Goal: Task Accomplishment & Management: Use online tool/utility

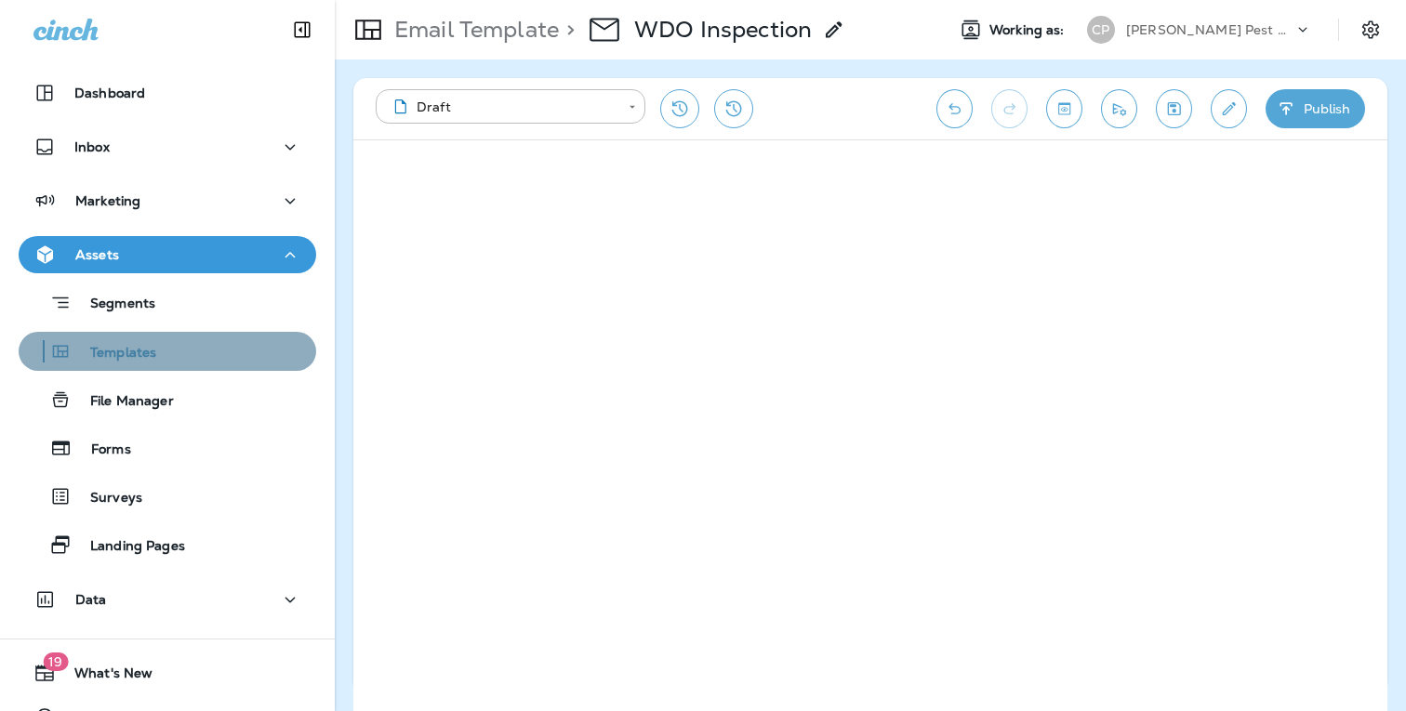
click at [128, 348] on p "Templates" at bounding box center [114, 354] width 85 height 18
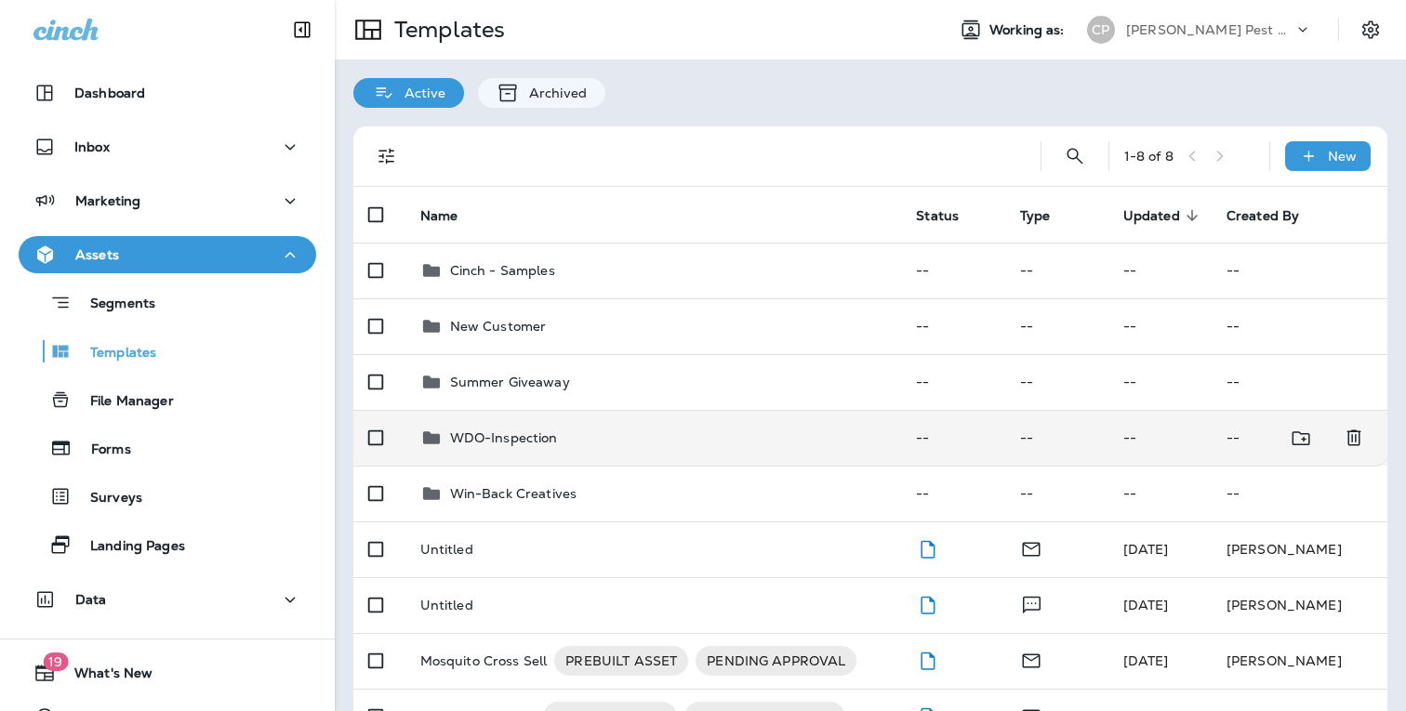
click at [507, 439] on p "WDO-Inspection" at bounding box center [504, 438] width 108 height 15
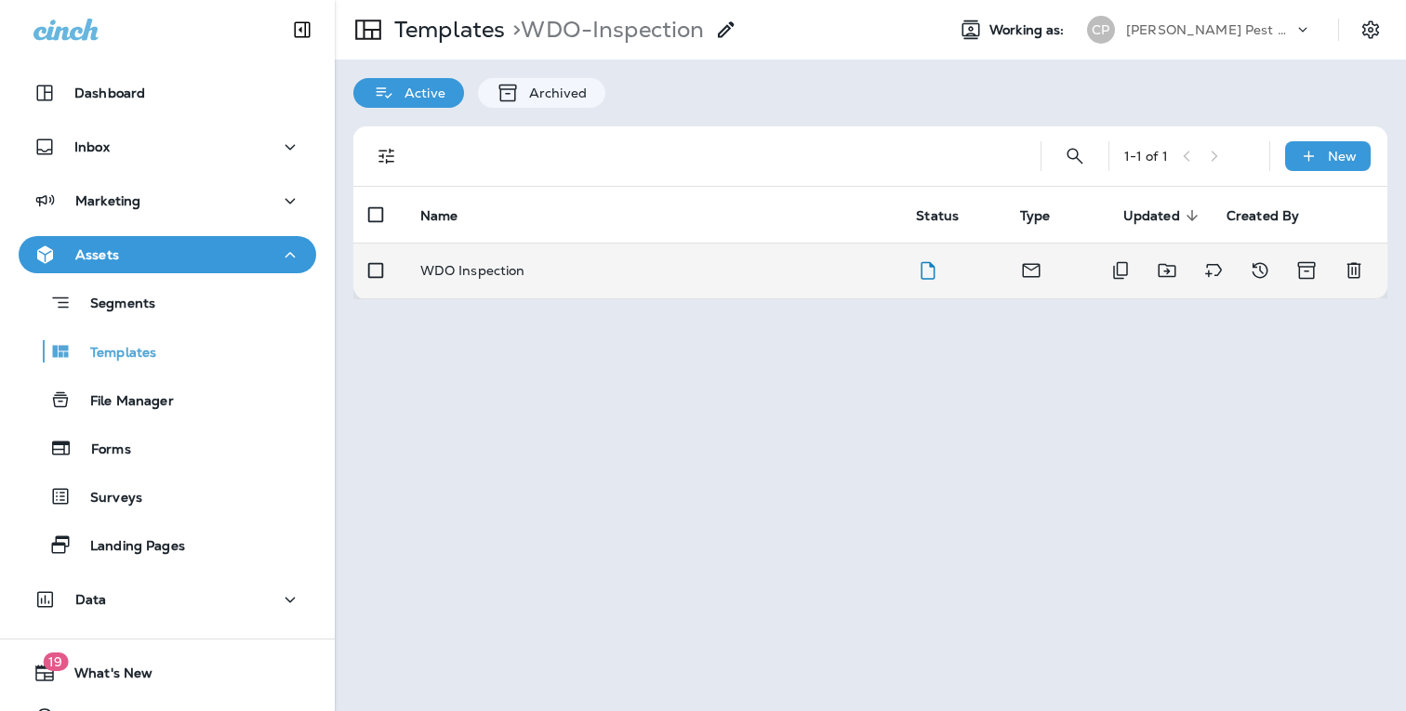
click at [498, 276] on p "WDO Inspection" at bounding box center [472, 270] width 105 height 15
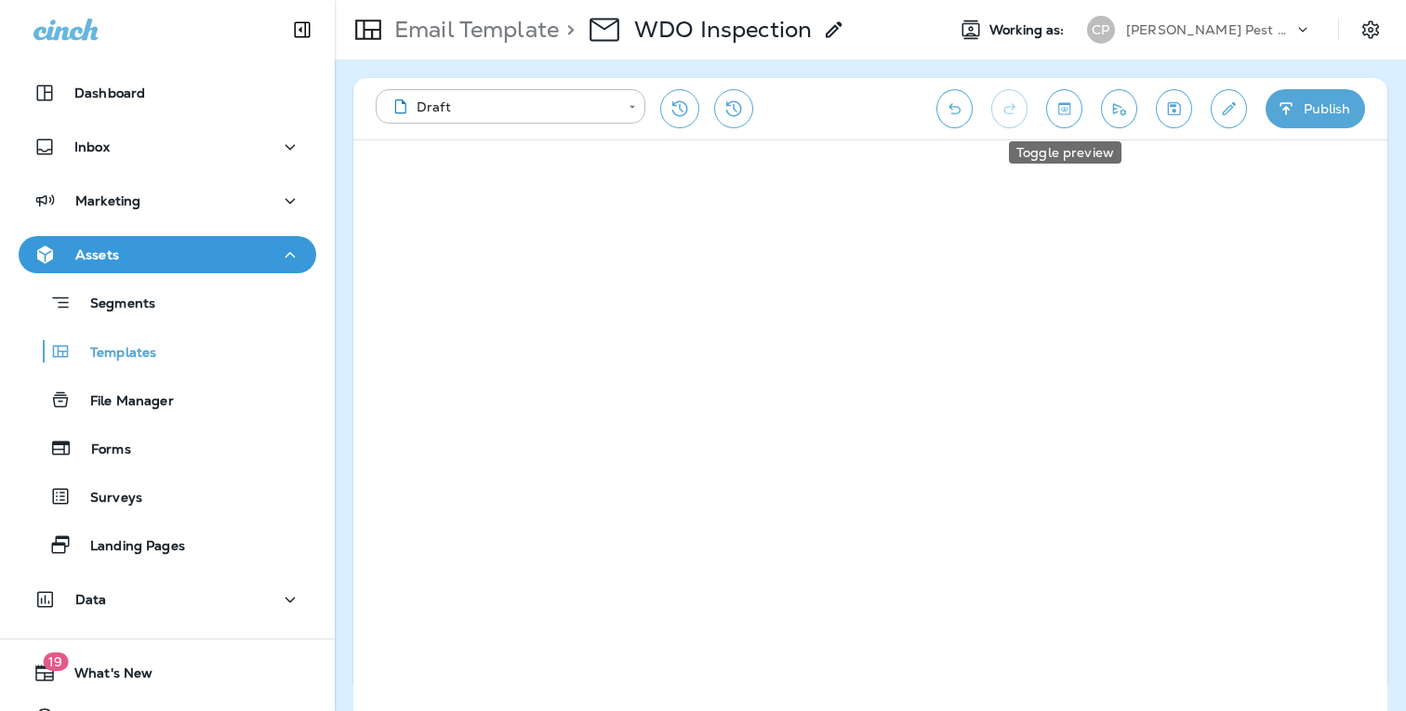
click at [1067, 113] on icon "Toggle preview" at bounding box center [1064, 108] width 20 height 19
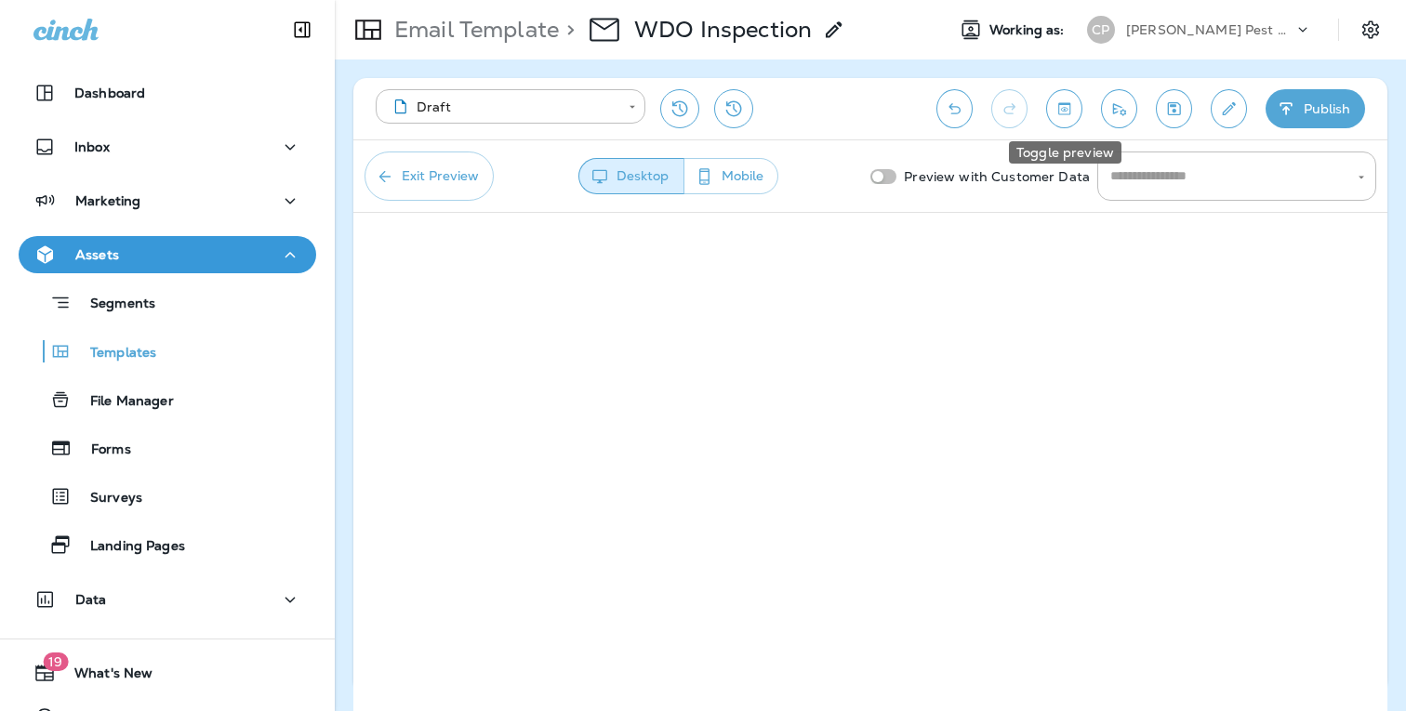
click at [1066, 112] on icon "Toggle preview" at bounding box center [1064, 108] width 12 height 12
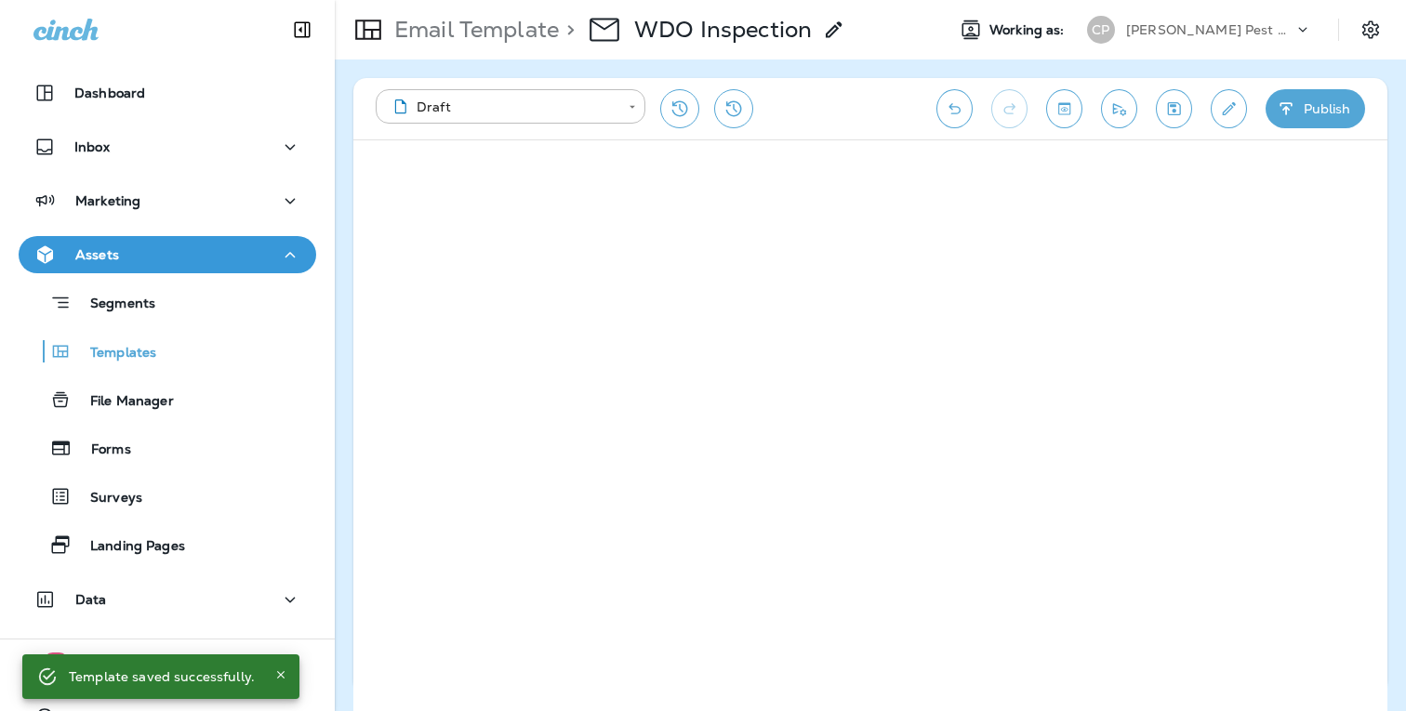
click at [829, 34] on use at bounding box center [834, 29] width 16 height 16
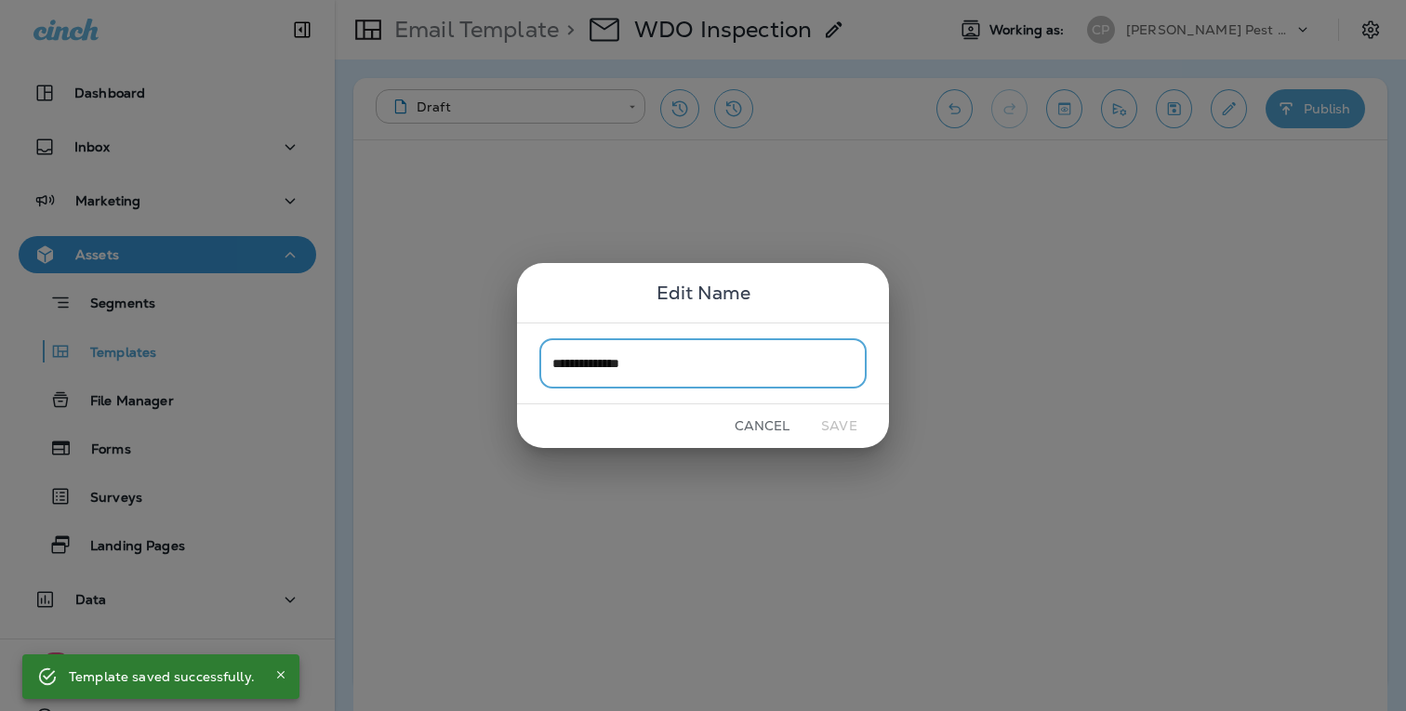
click at [894, 36] on div "**********" at bounding box center [703, 355] width 1406 height 711
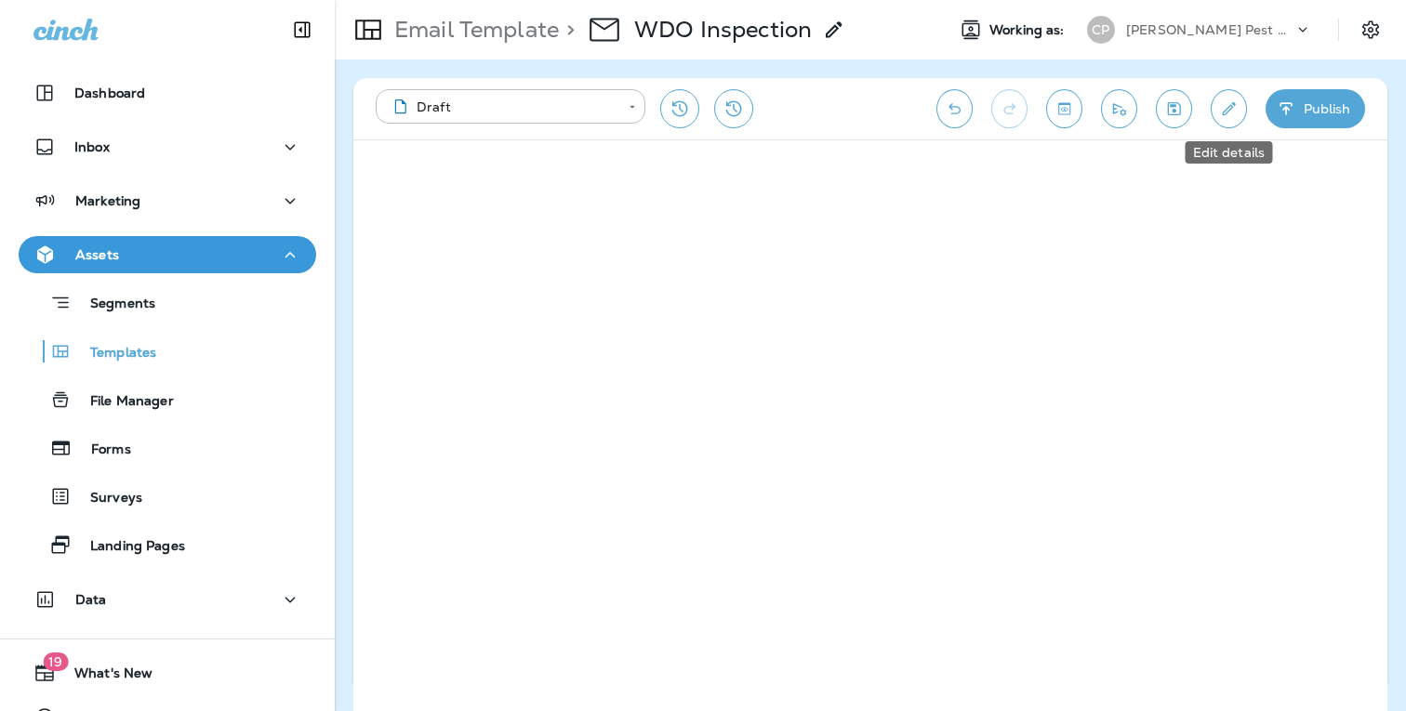
click at [1229, 105] on icon "Edit details" at bounding box center [1229, 108] width 20 height 19
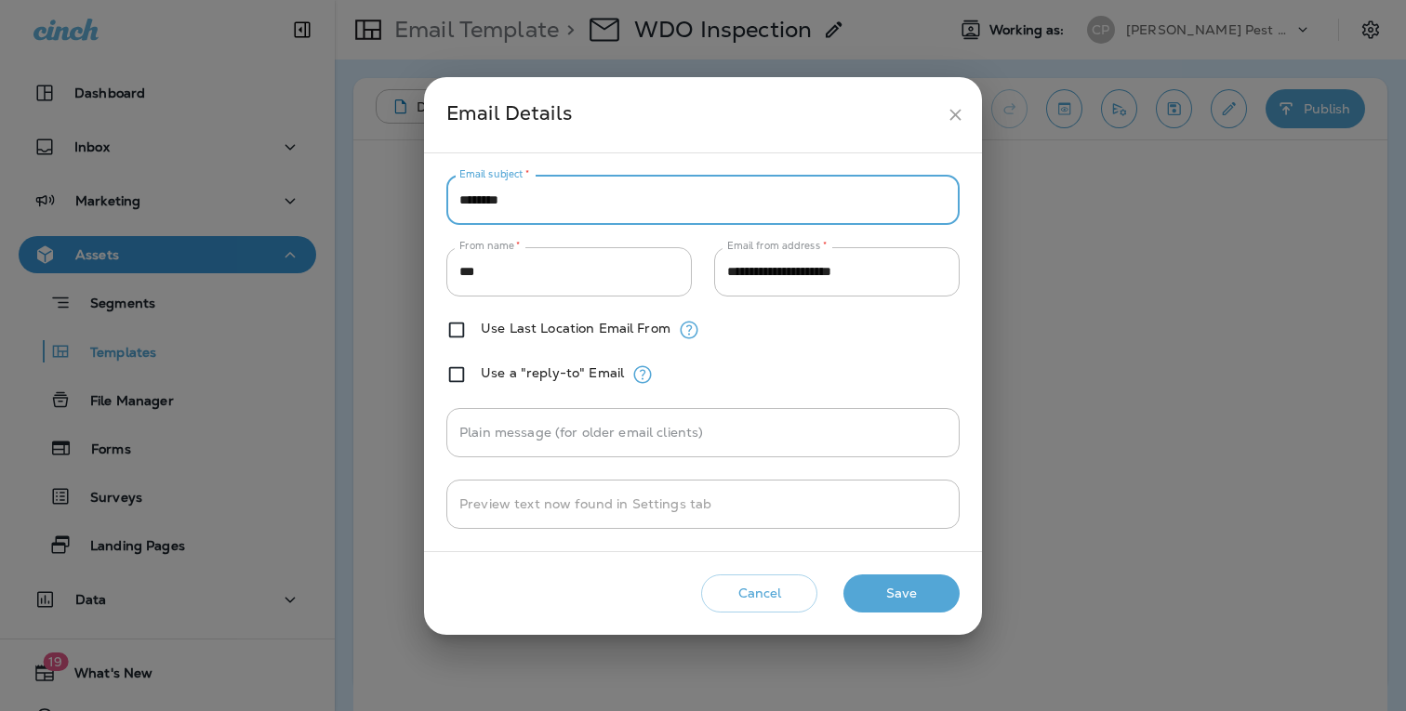
drag, startPoint x: 516, startPoint y: 202, endPoint x: 451, endPoint y: 201, distance: 65.1
click at [451, 201] on input "********" at bounding box center [702, 200] width 513 height 49
paste input "**********"
type input "**********"
click at [908, 591] on button "Save" at bounding box center [901, 594] width 116 height 38
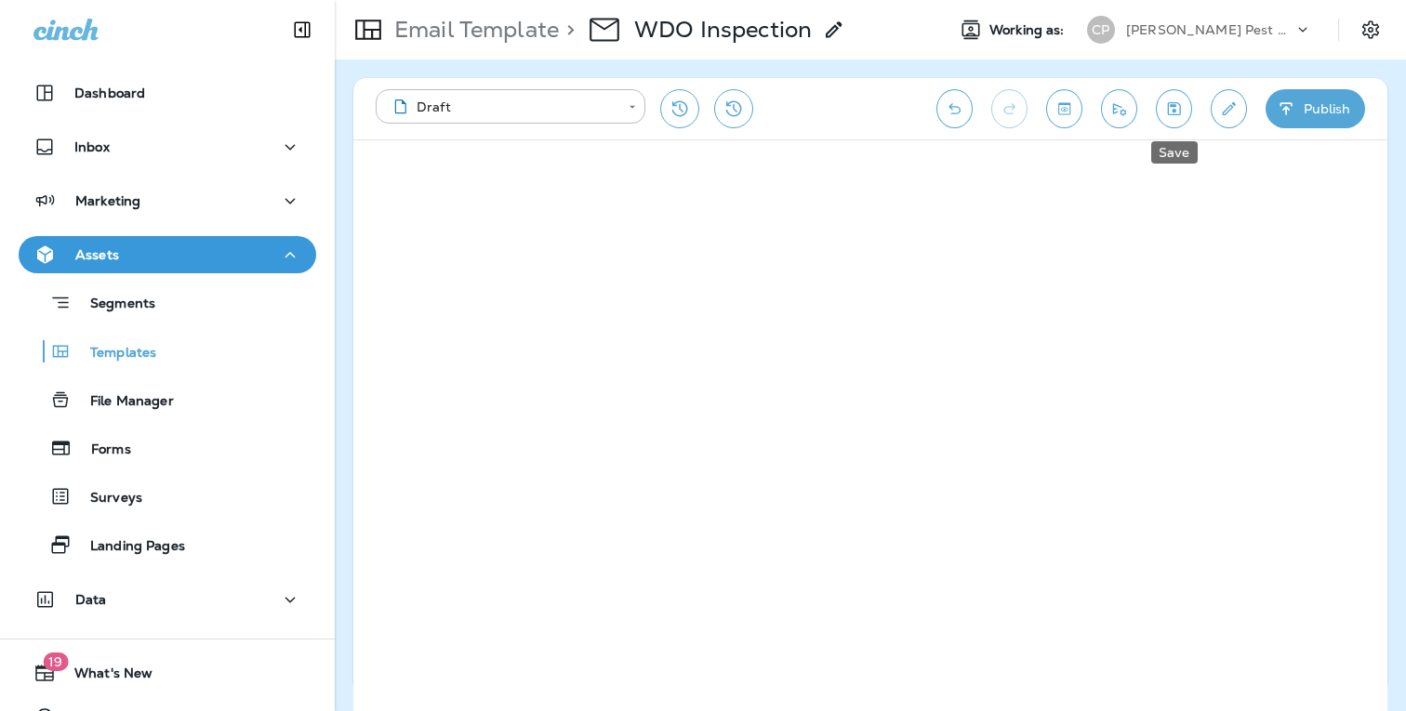
click at [1177, 110] on icon "Save" at bounding box center [1174, 108] width 20 height 19
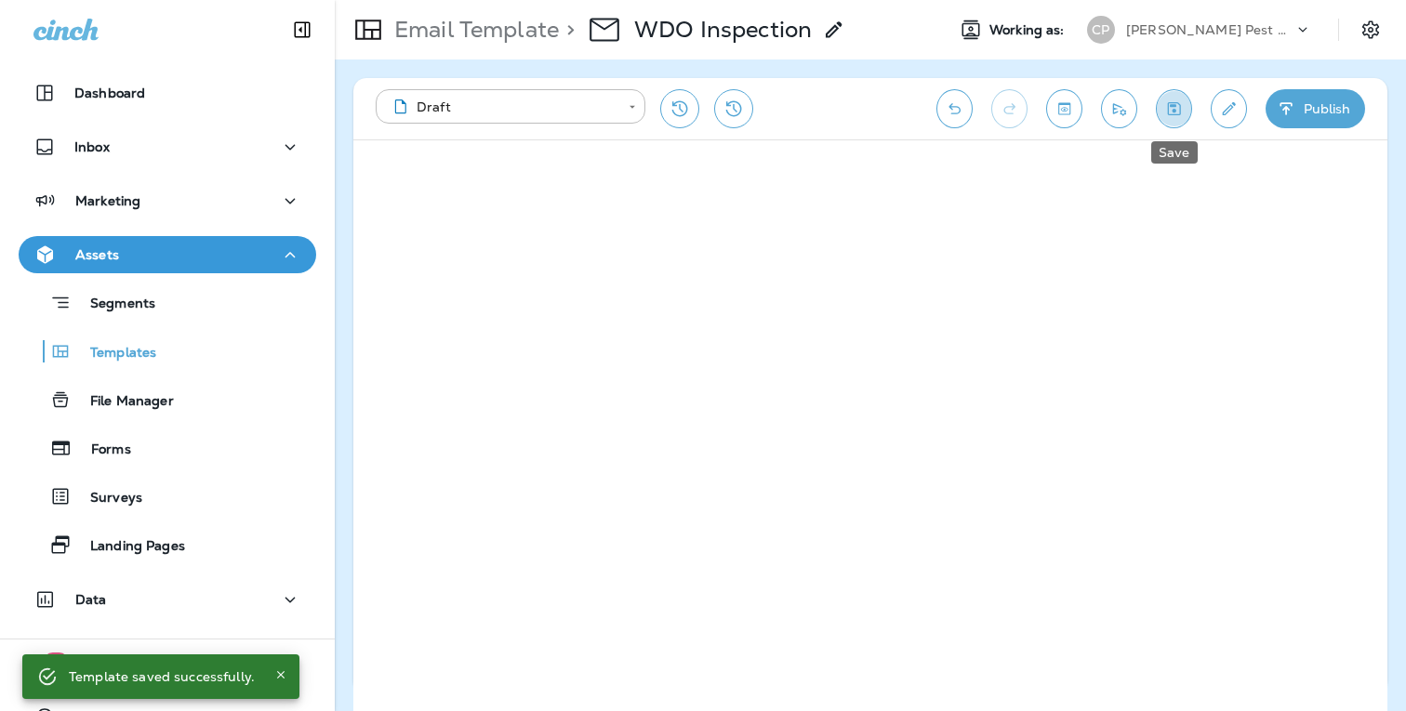
click at [1175, 111] on icon "Save" at bounding box center [1174, 108] width 13 height 13
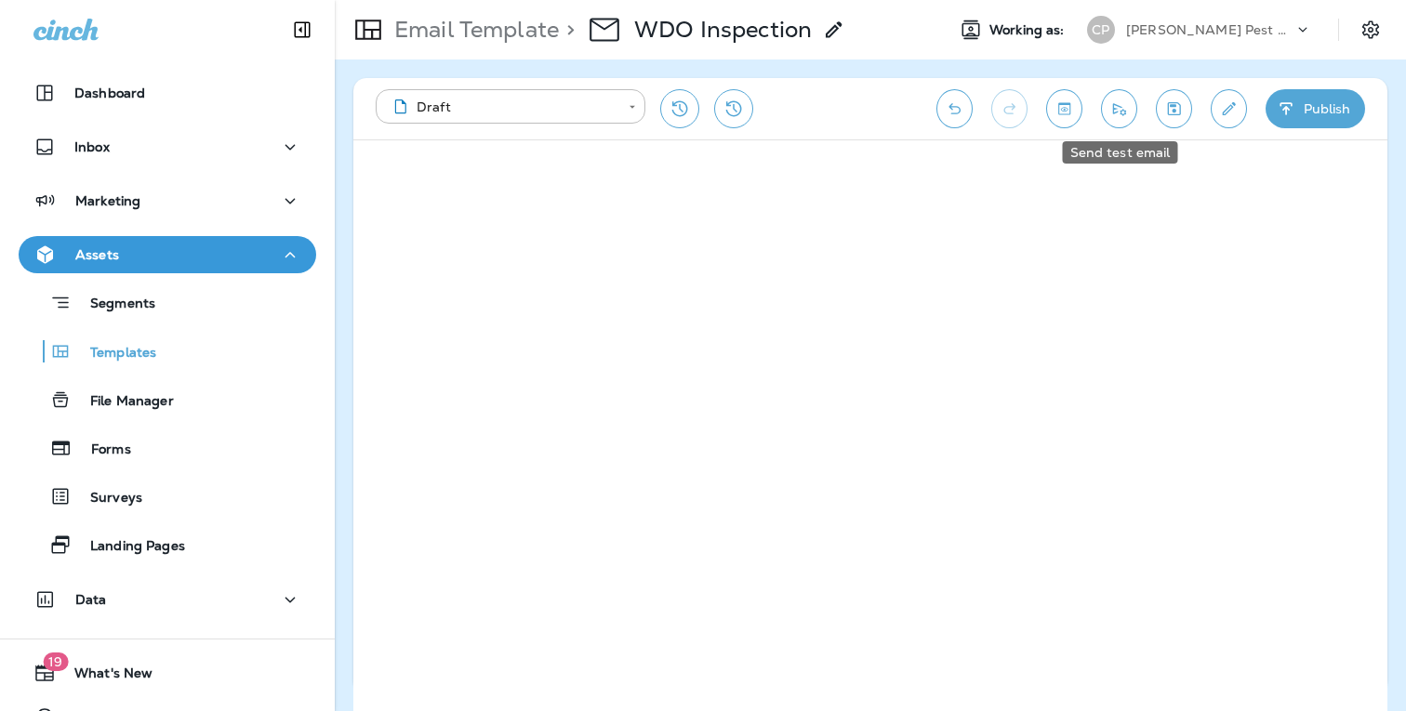
click at [1113, 109] on icon "Send test email" at bounding box center [1119, 109] width 13 height 12
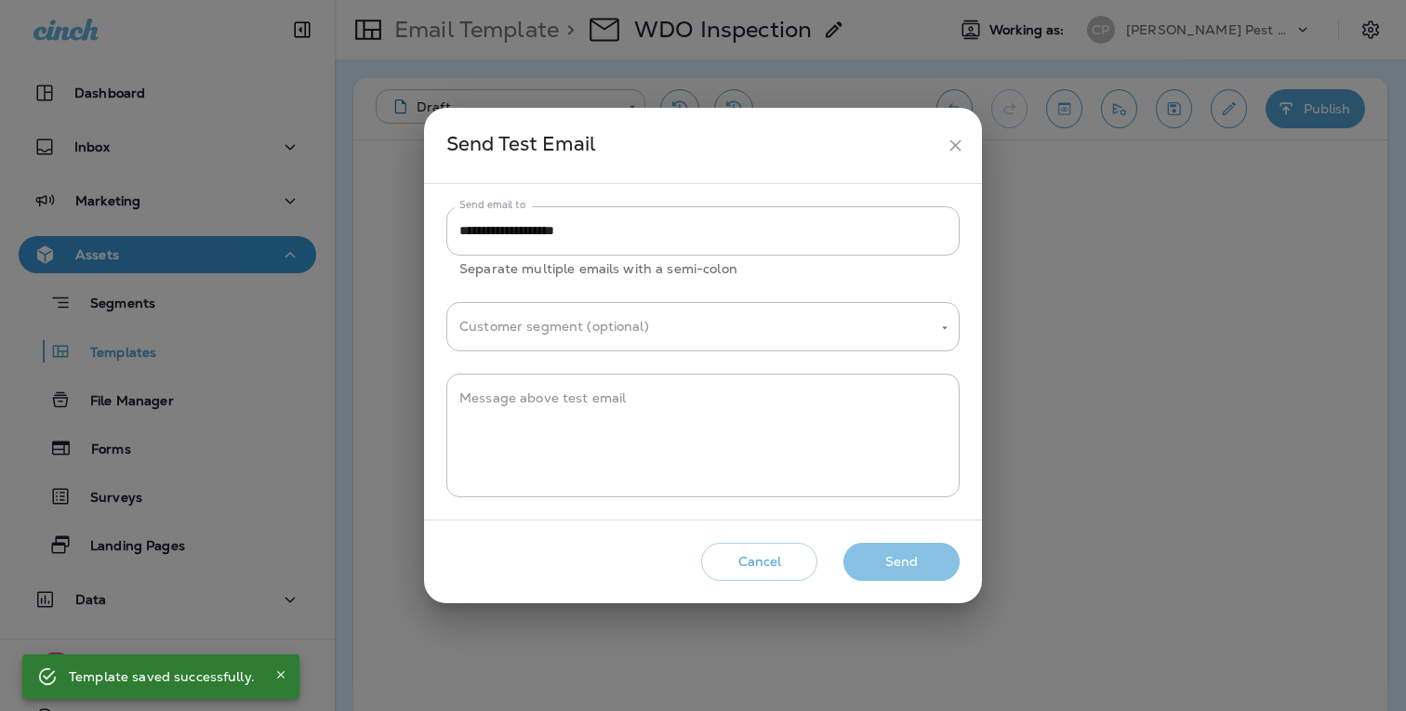
click at [908, 557] on button "Send" at bounding box center [901, 562] width 116 height 38
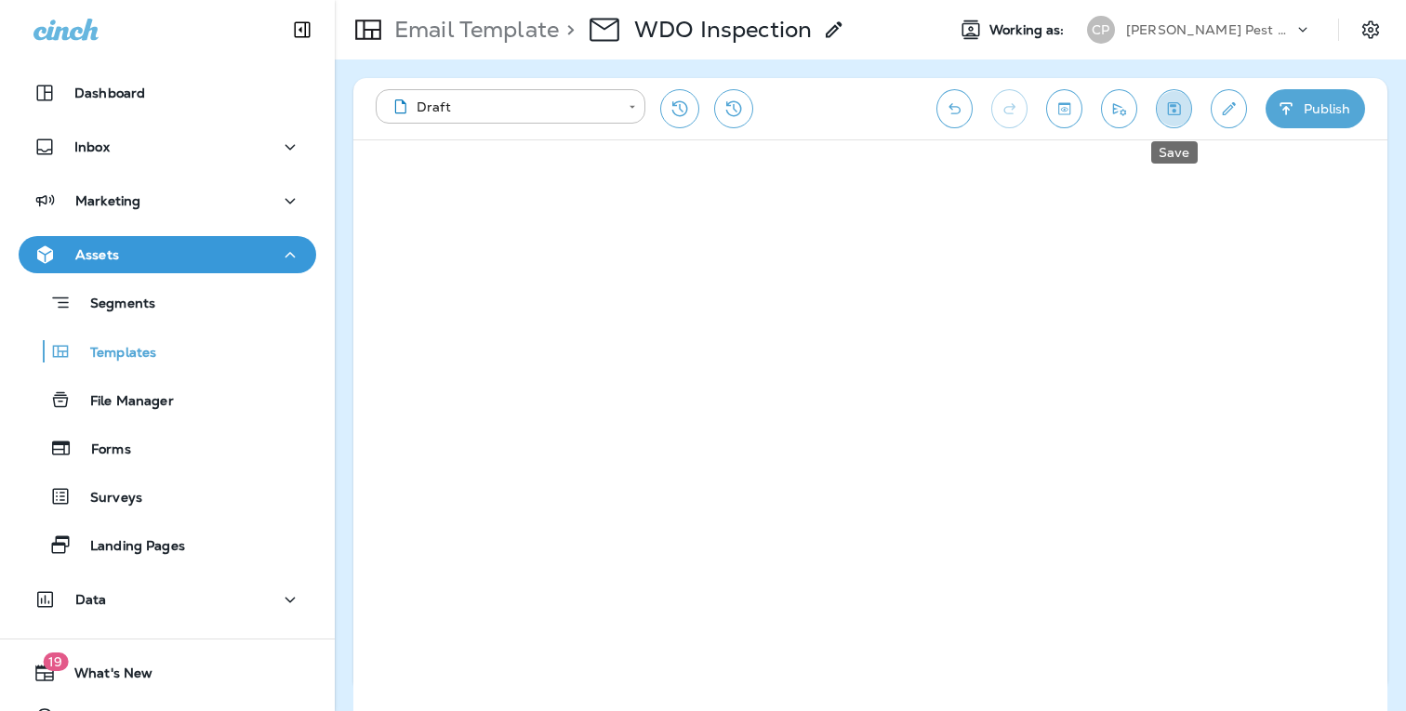
click at [1173, 119] on button "Save" at bounding box center [1174, 108] width 36 height 39
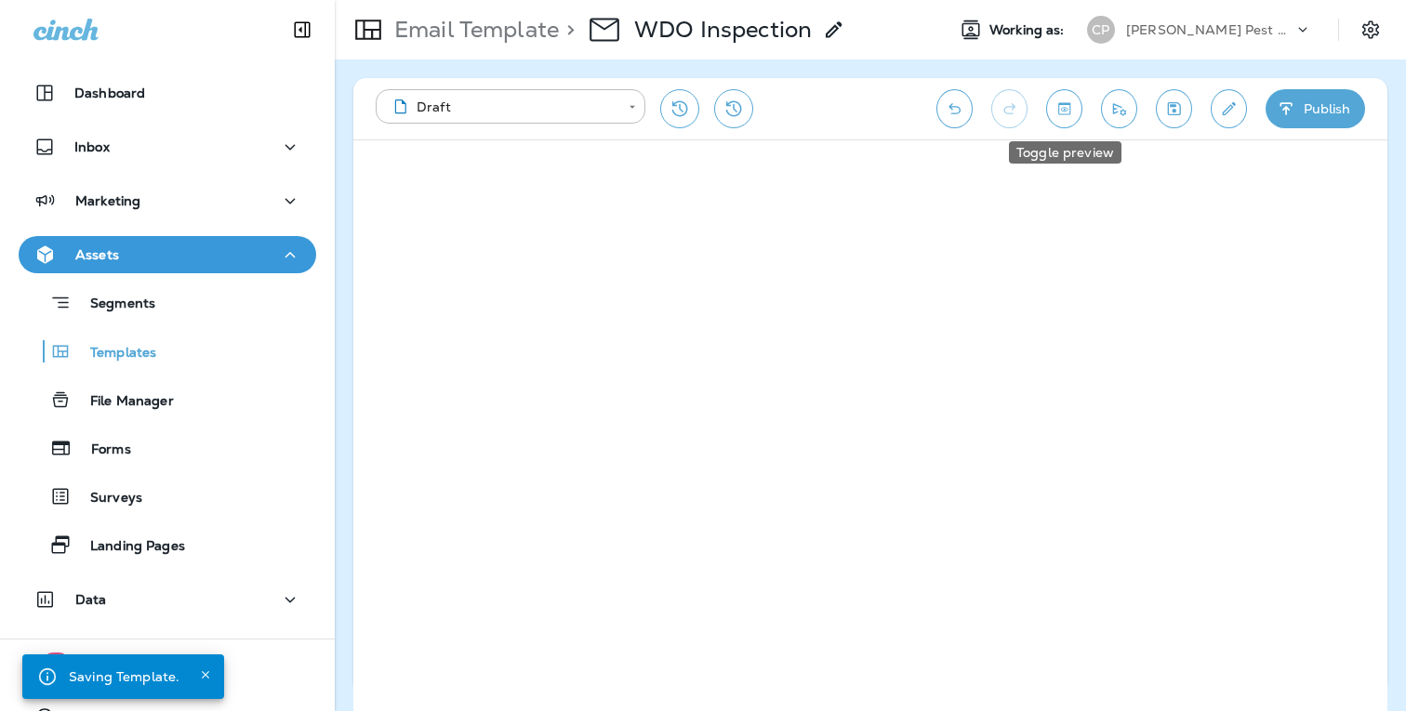
click at [1066, 109] on icon "Toggle preview" at bounding box center [1064, 108] width 20 height 19
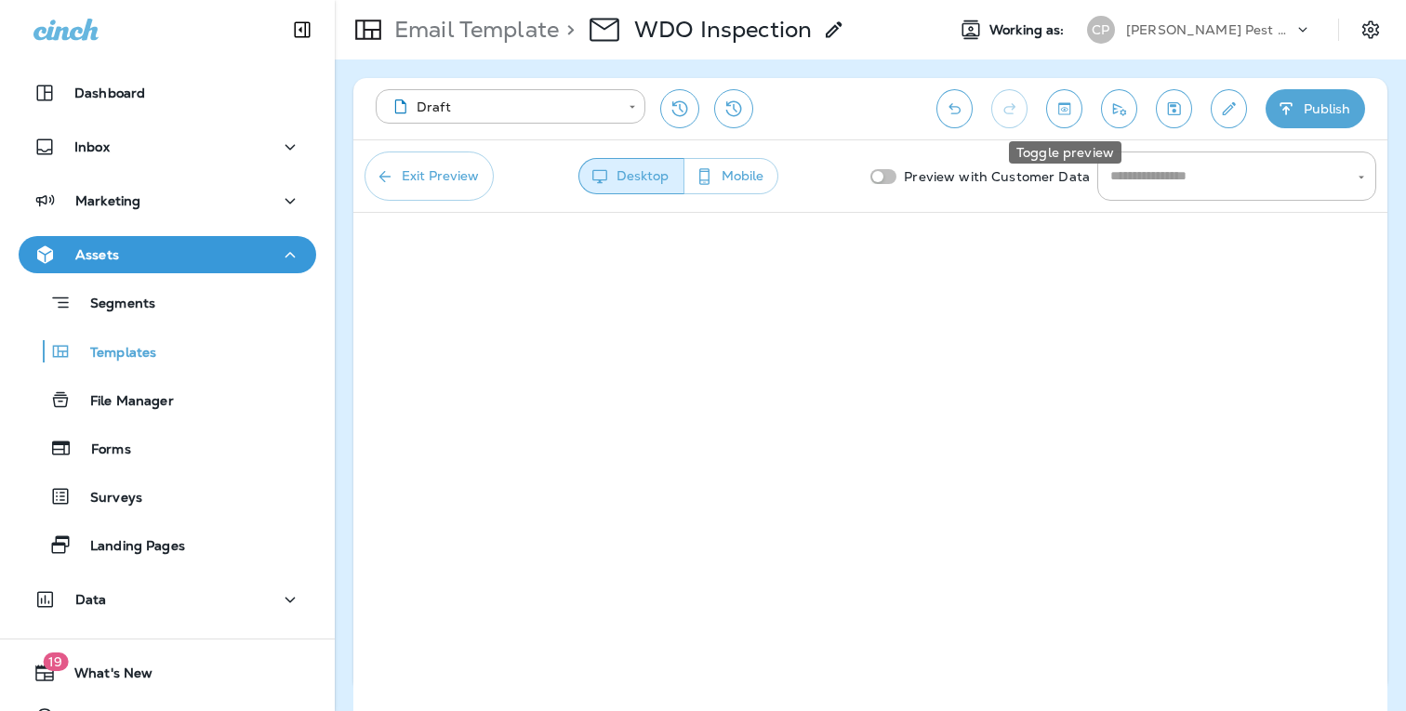
click at [1067, 108] on icon "Toggle preview" at bounding box center [1064, 108] width 20 height 19
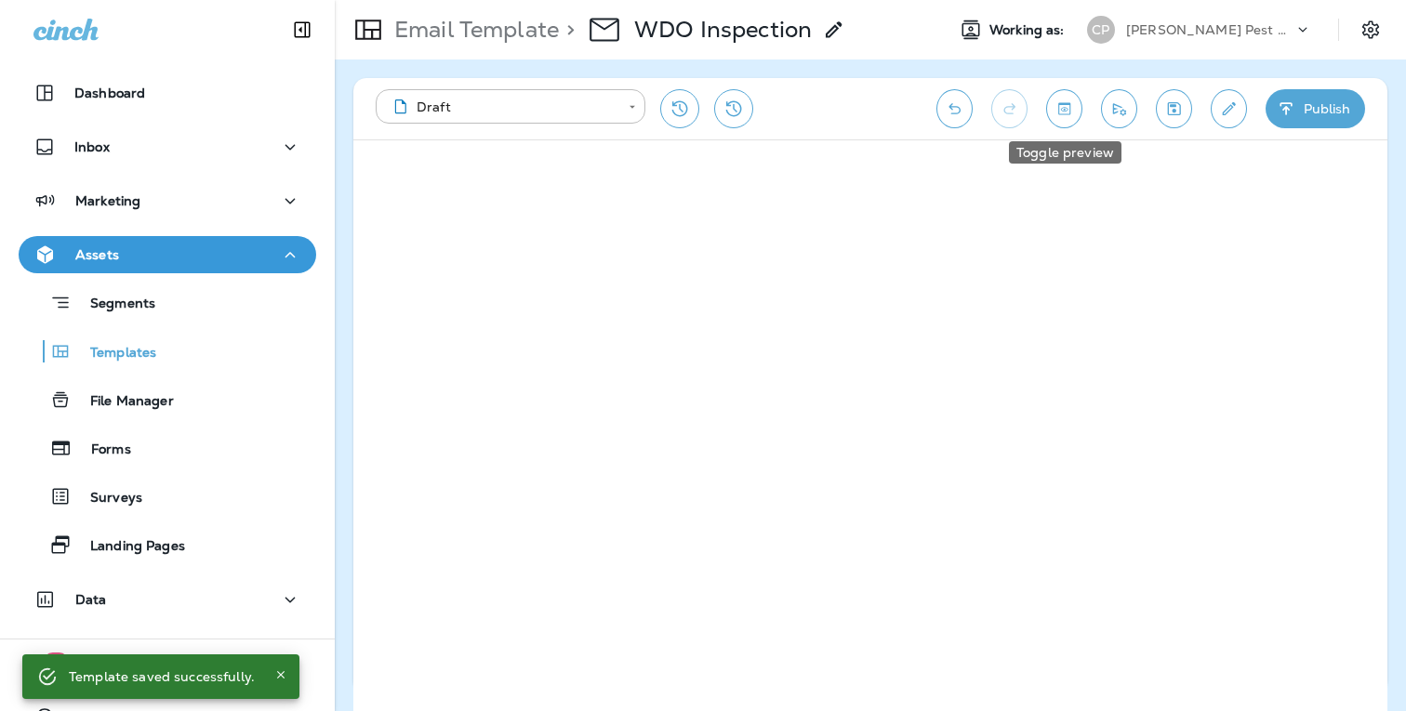
click at [1068, 109] on icon "Toggle preview" at bounding box center [1064, 108] width 20 height 19
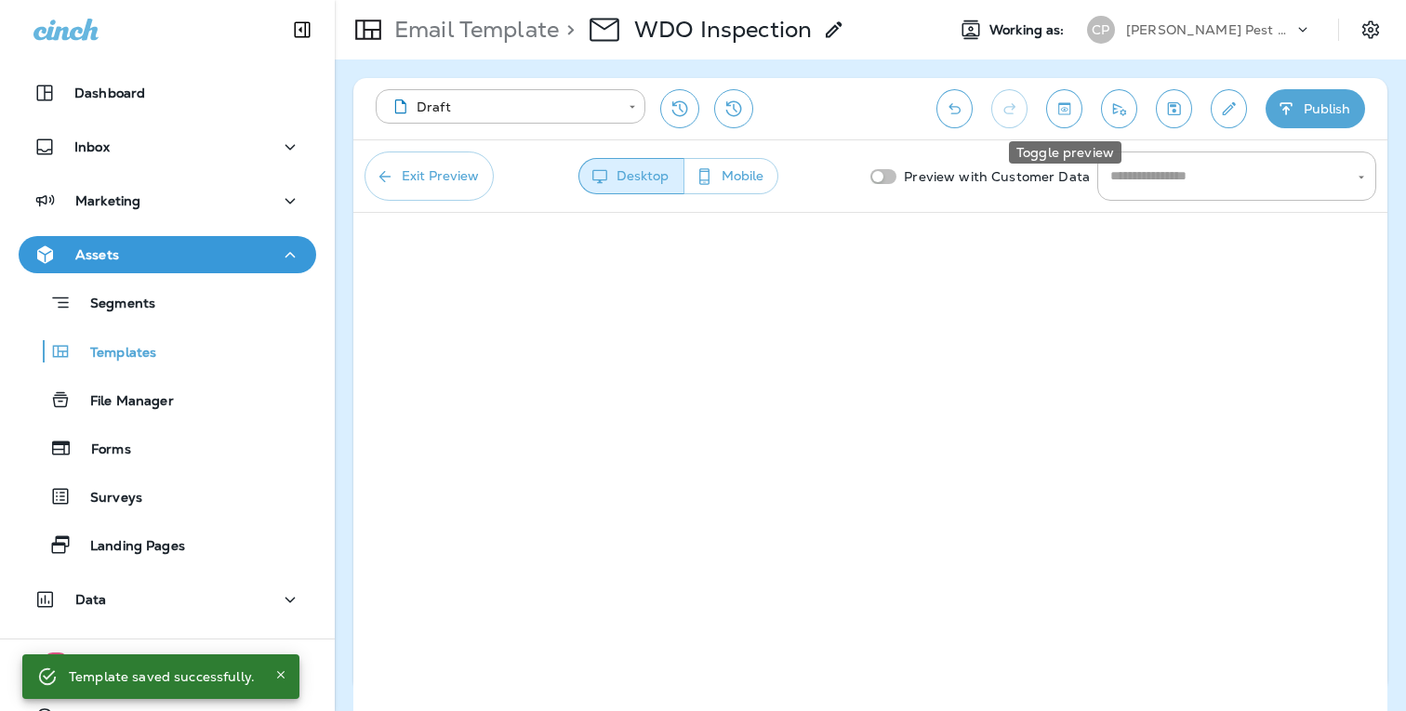
click at [1071, 111] on icon "Toggle preview" at bounding box center [1064, 108] width 20 height 19
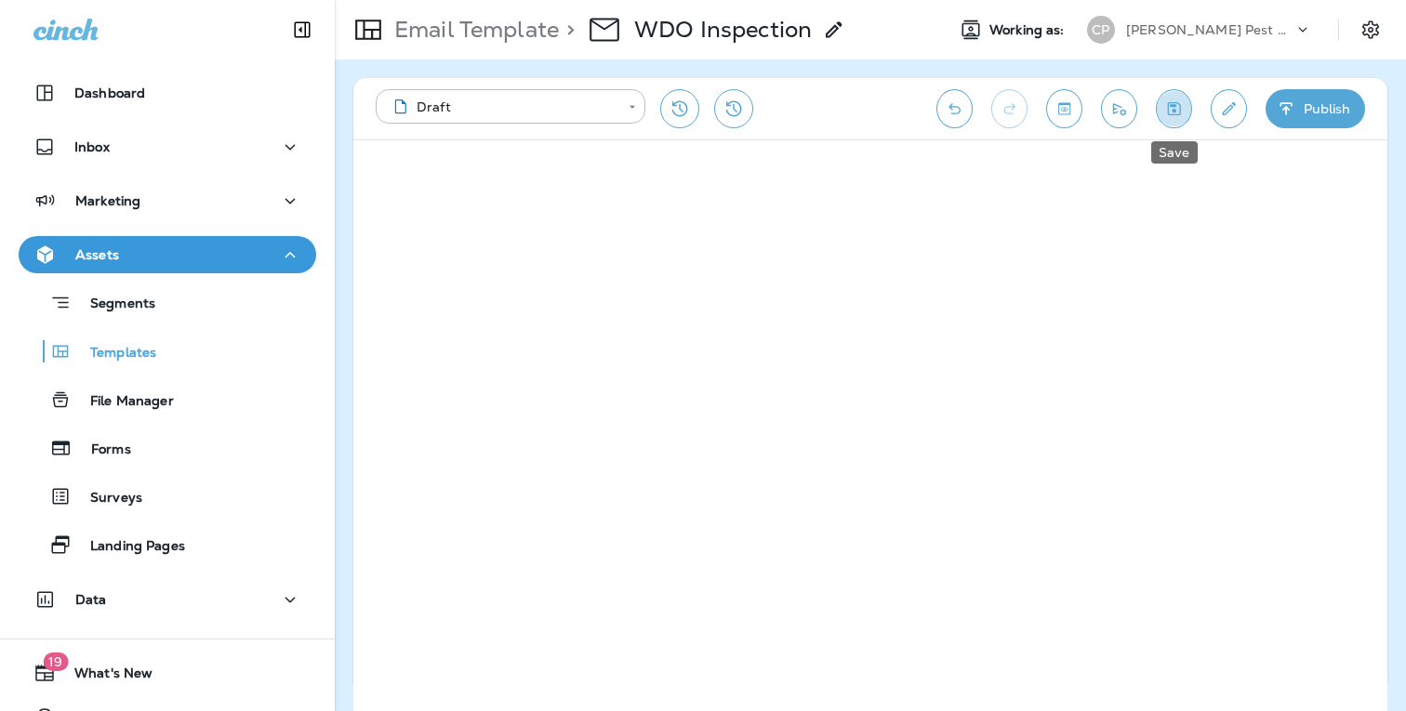
click at [1176, 112] on icon "Save" at bounding box center [1174, 108] width 20 height 19
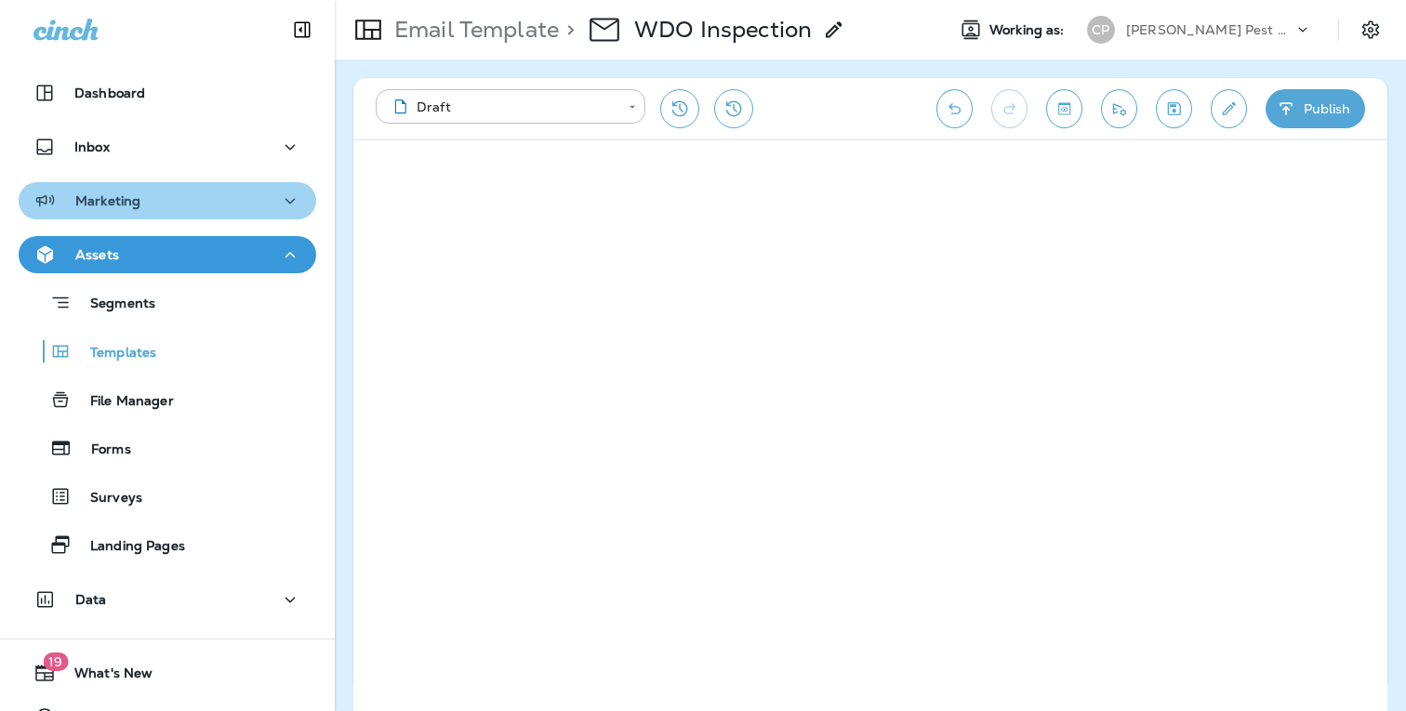
click at [293, 195] on icon "button" at bounding box center [290, 201] width 22 height 23
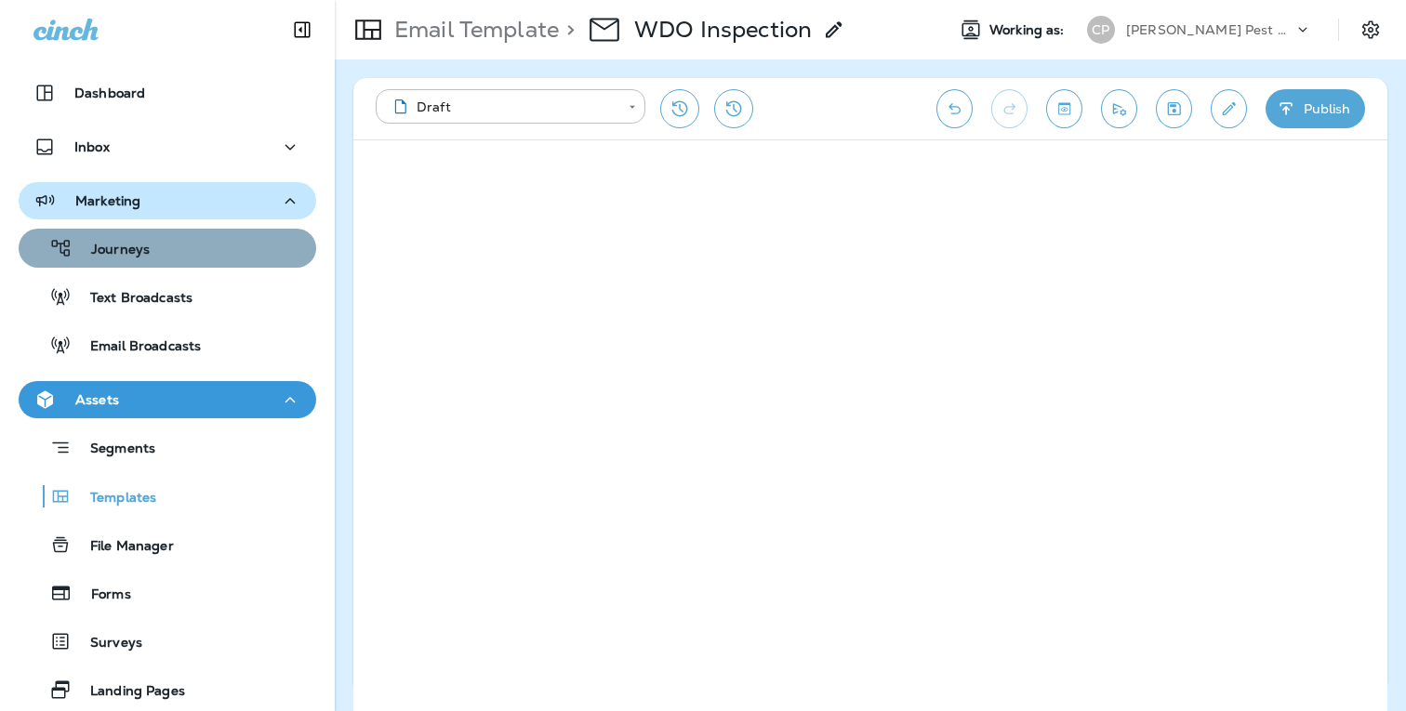
click at [139, 253] on p "Journeys" at bounding box center [111, 251] width 77 height 18
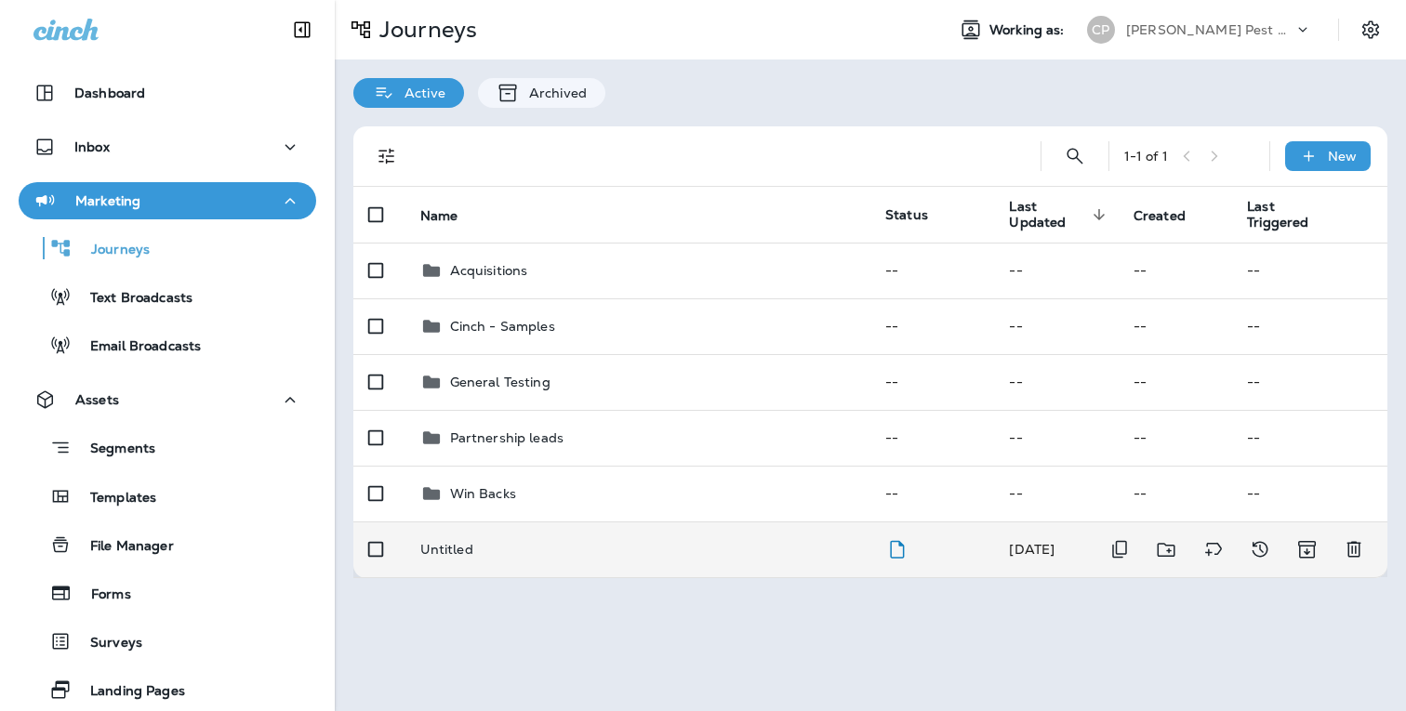
click at [523, 550] on div "Untitled" at bounding box center [637, 549] width 435 height 15
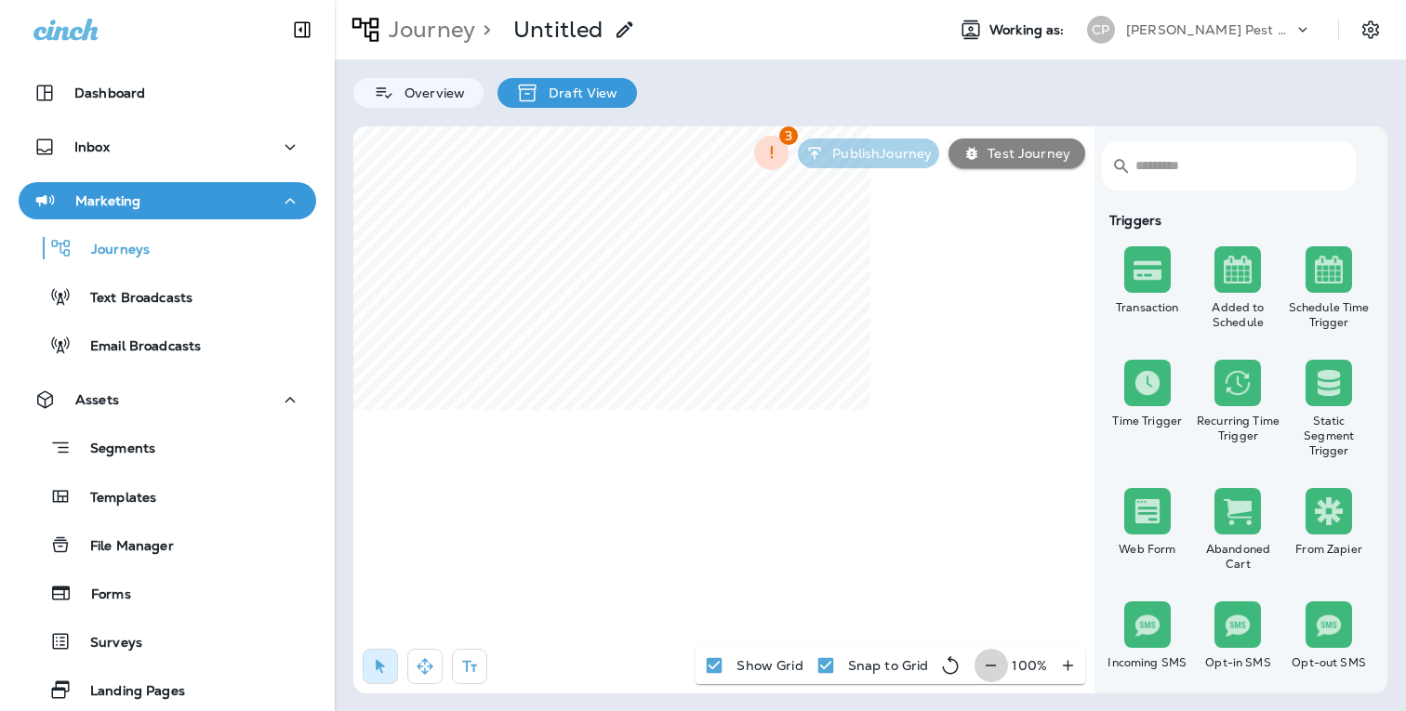
click at [991, 659] on icon "button" at bounding box center [991, 665] width 20 height 19
click at [991, 659] on icon "button" at bounding box center [998, 665] width 20 height 19
click at [991, 659] on icon "button" at bounding box center [1000, 665] width 20 height 19
click at [991, 659] on icon "button" at bounding box center [998, 665] width 20 height 19
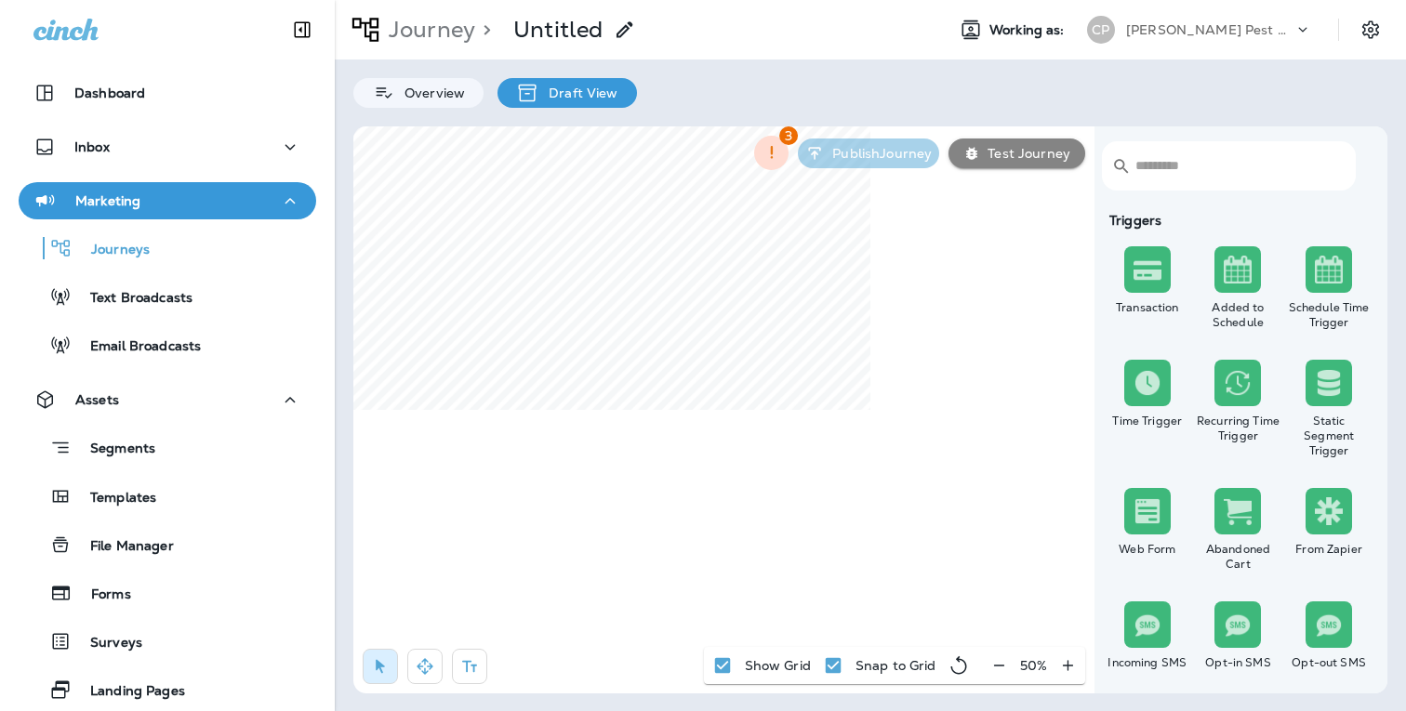
click at [991, 659] on div "50 %" at bounding box center [1033, 665] width 103 height 37
click at [431, 665] on icon "button" at bounding box center [425, 666] width 16 height 16
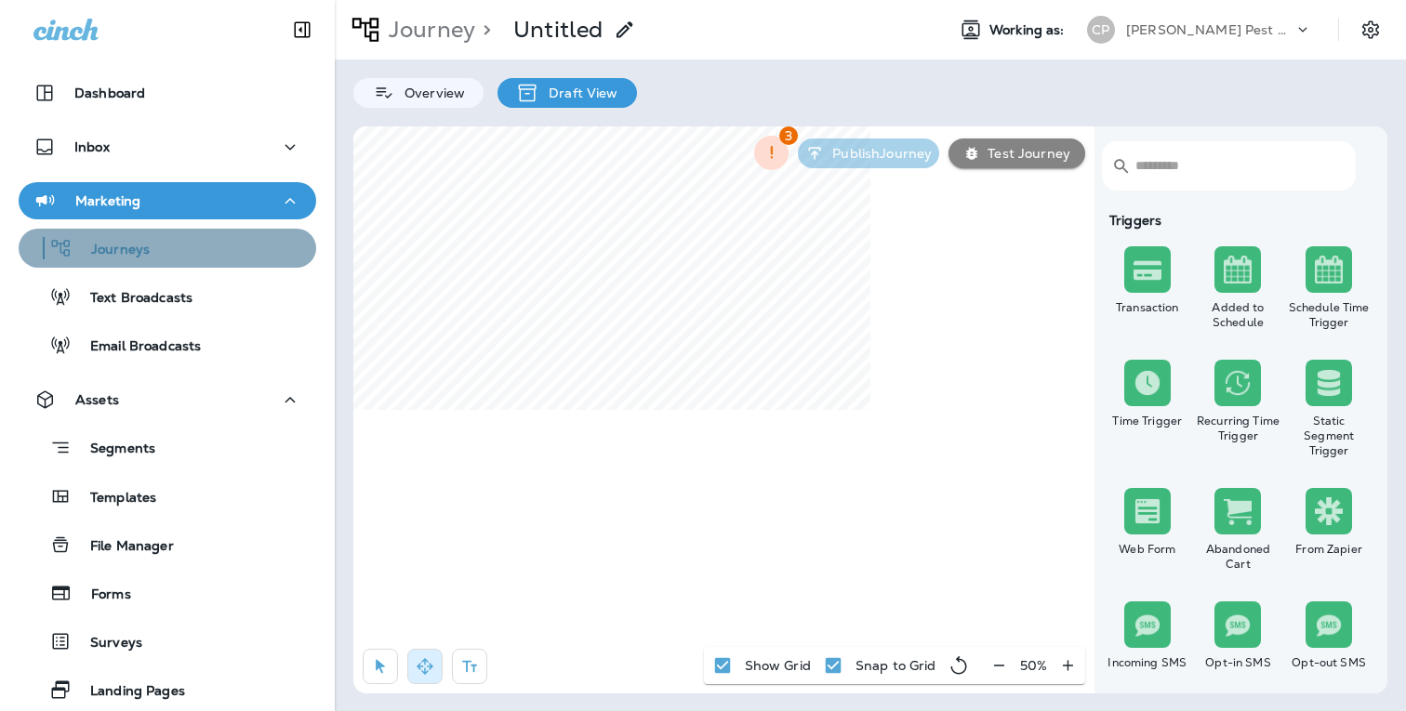
click at [133, 243] on p "Journeys" at bounding box center [111, 251] width 77 height 18
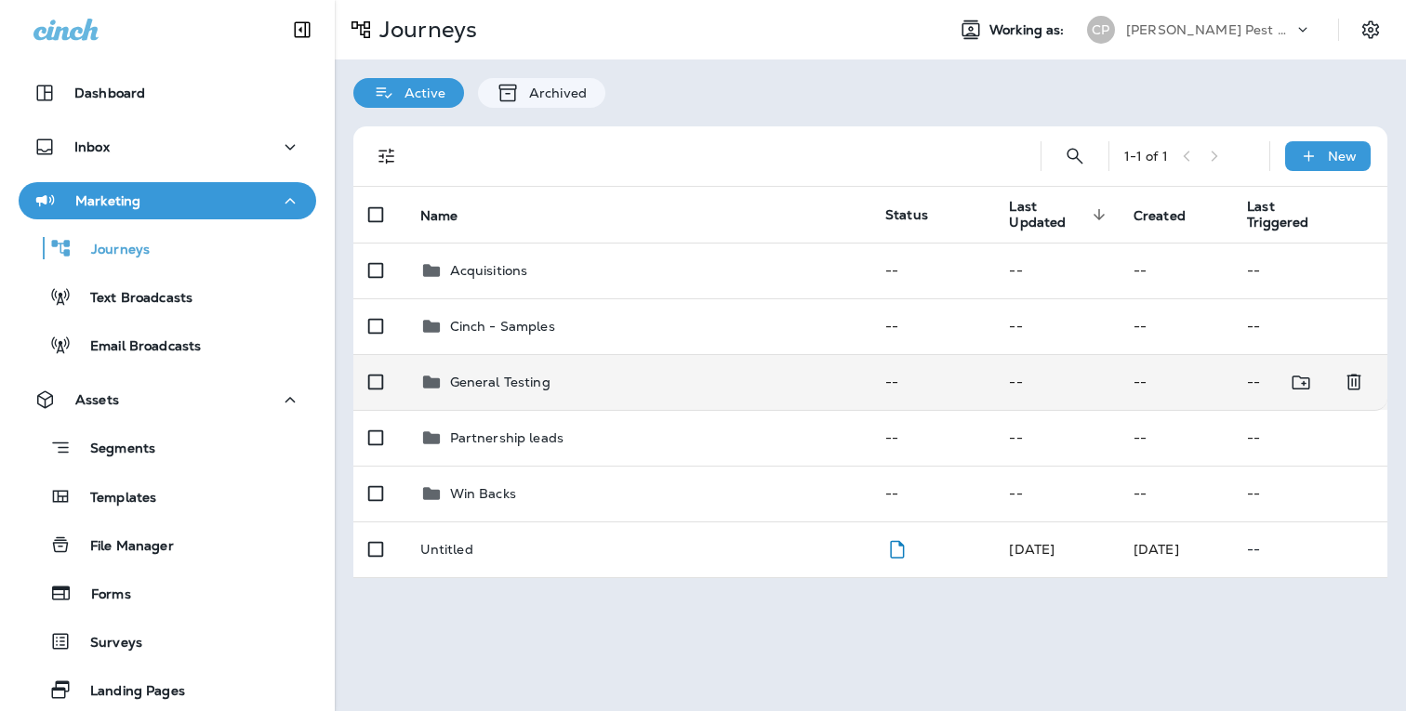
click at [530, 382] on p "General Testing" at bounding box center [500, 382] width 100 height 15
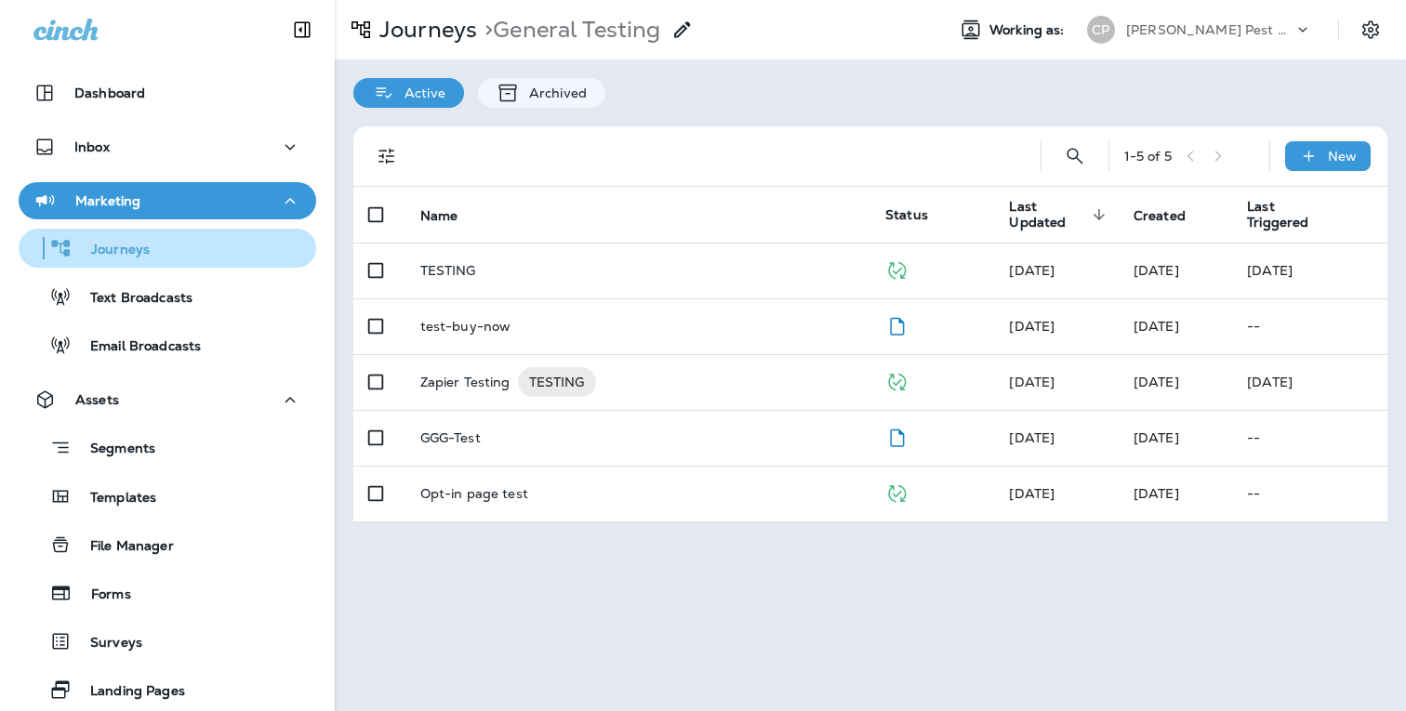
click at [144, 246] on p "Journeys" at bounding box center [111, 251] width 77 height 18
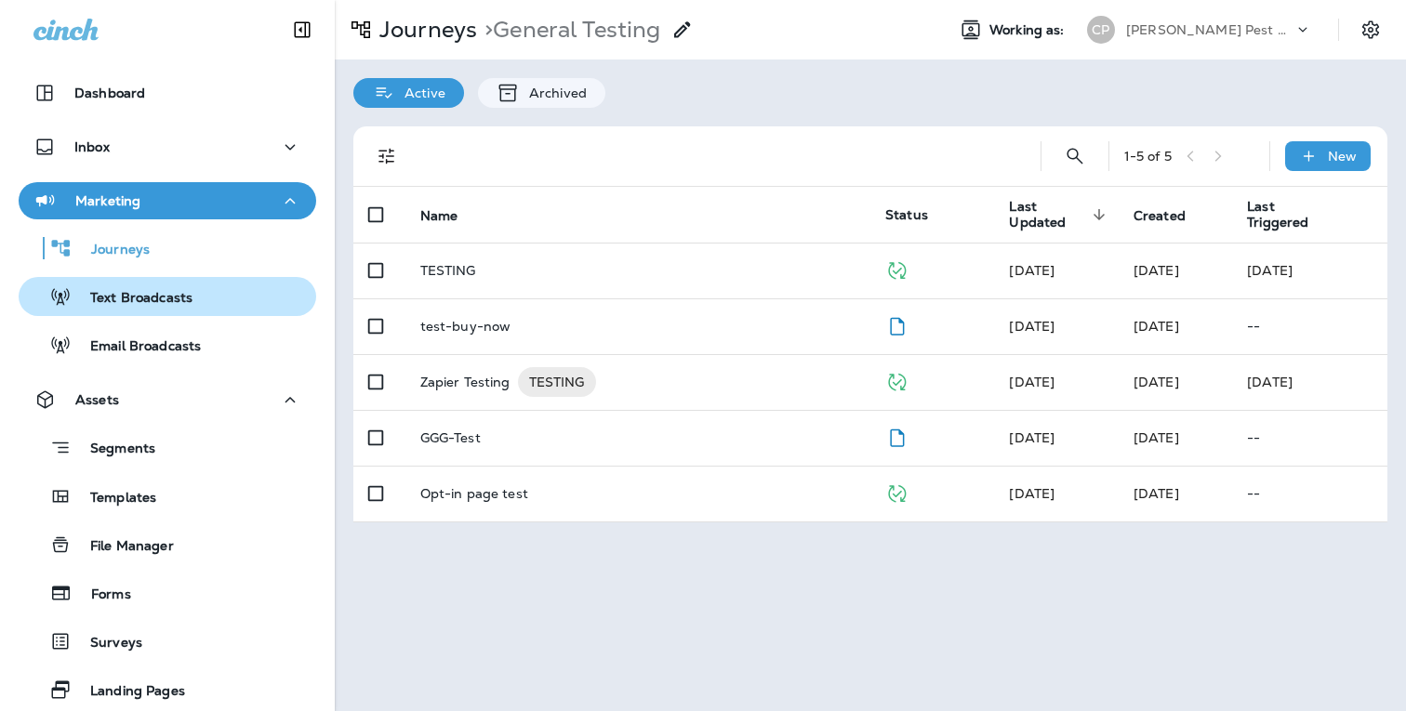
click at [142, 290] on p "Text Broadcasts" at bounding box center [132, 299] width 121 height 18
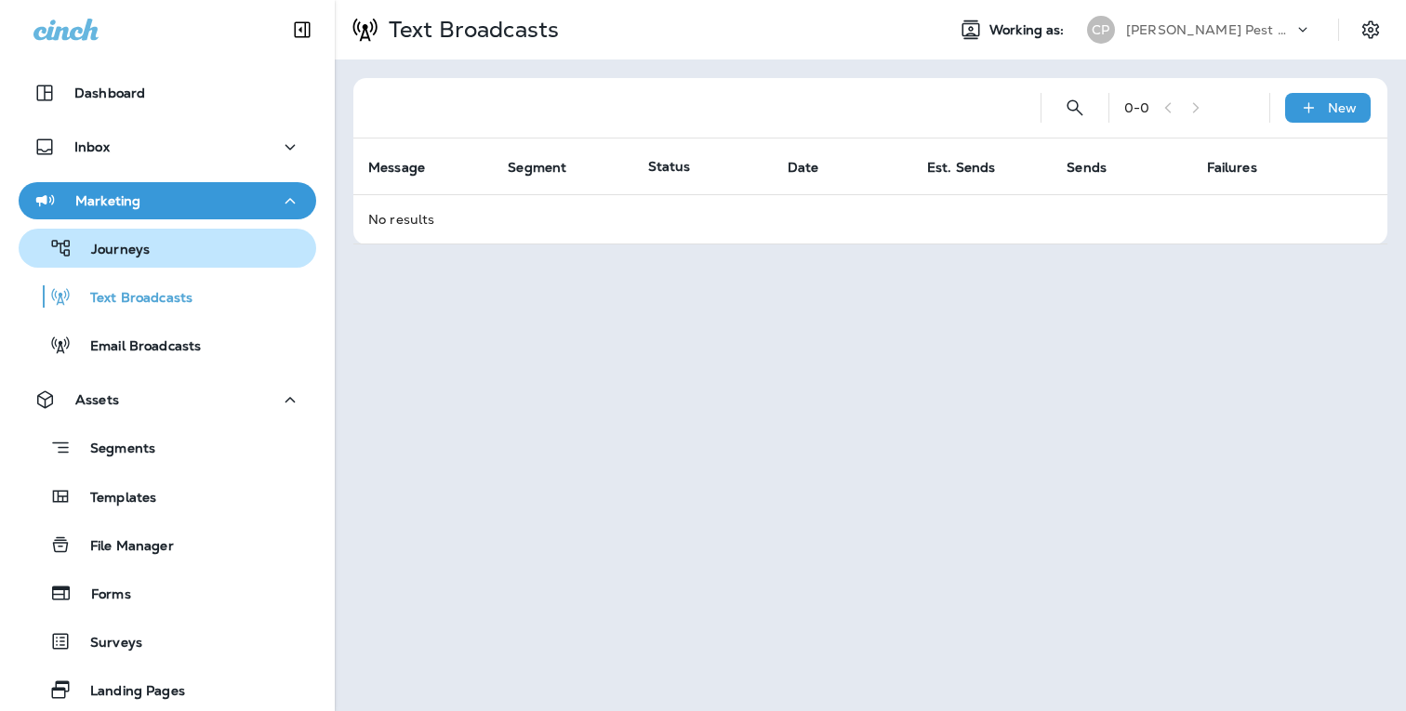
click at [147, 252] on p "Journeys" at bounding box center [111, 251] width 77 height 18
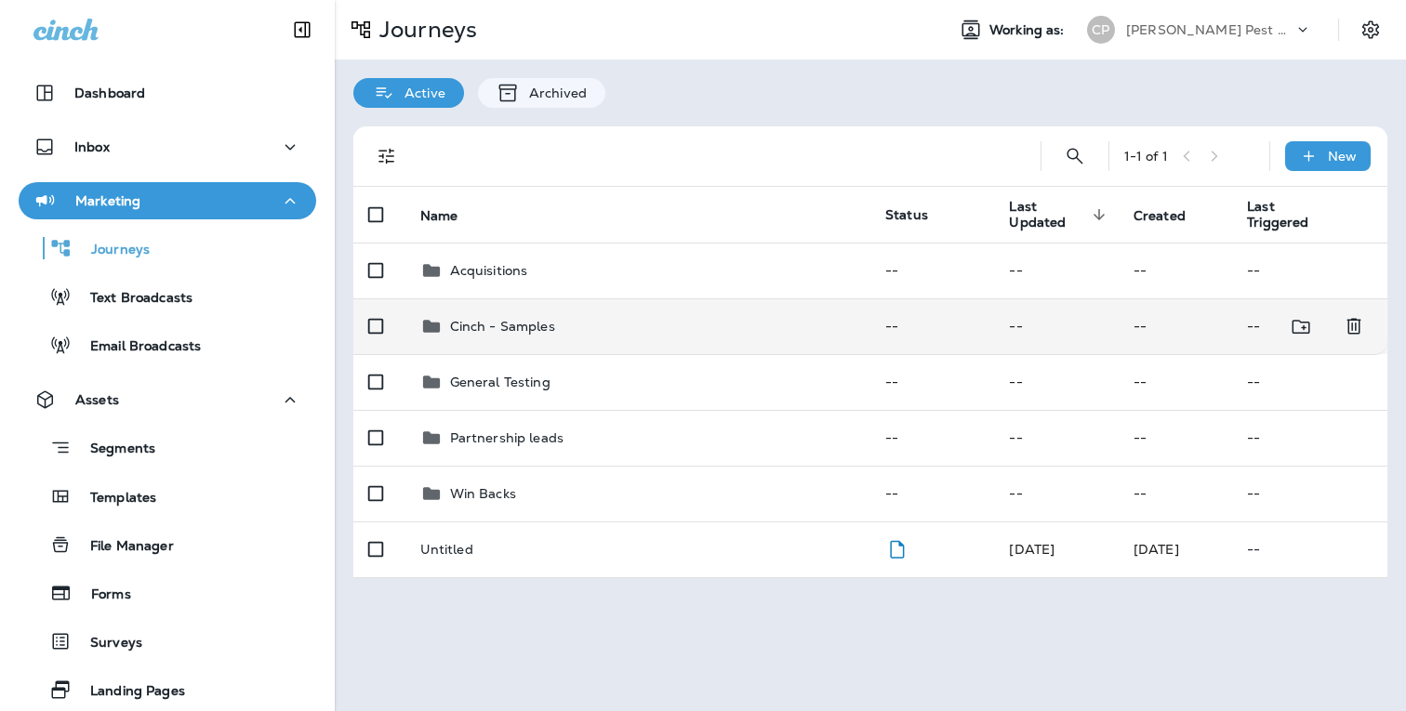
click at [489, 324] on p "Cinch - Samples" at bounding box center [502, 326] width 105 height 15
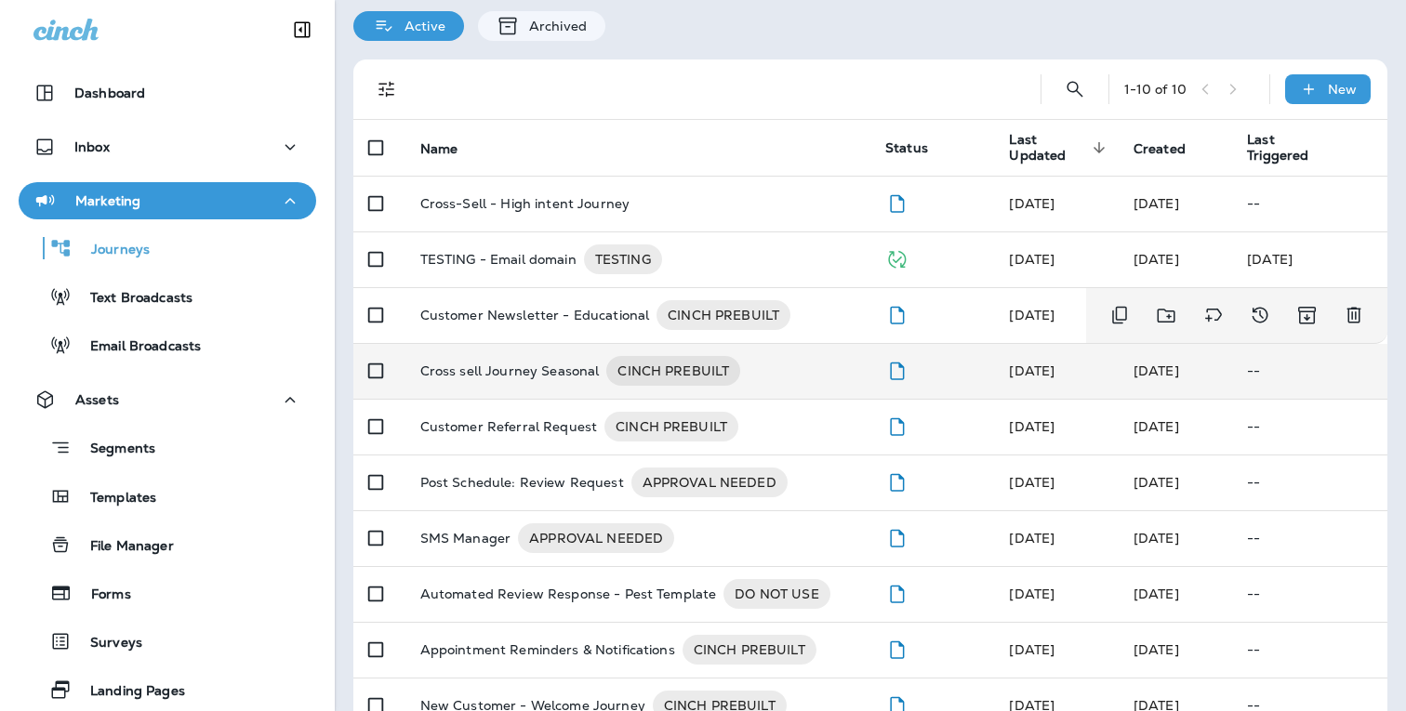
scroll to position [60, 0]
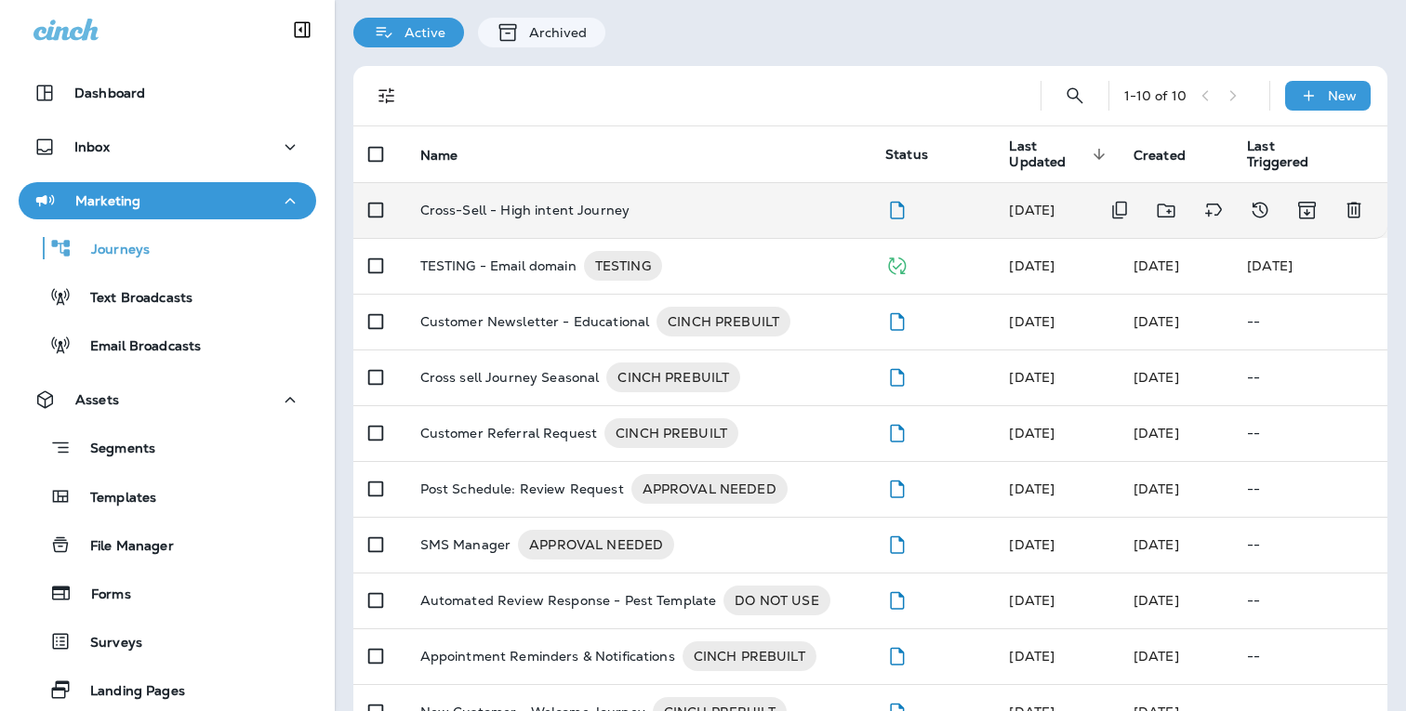
click at [542, 213] on p "Cross-Sell - High intent Journey" at bounding box center [524, 210] width 209 height 15
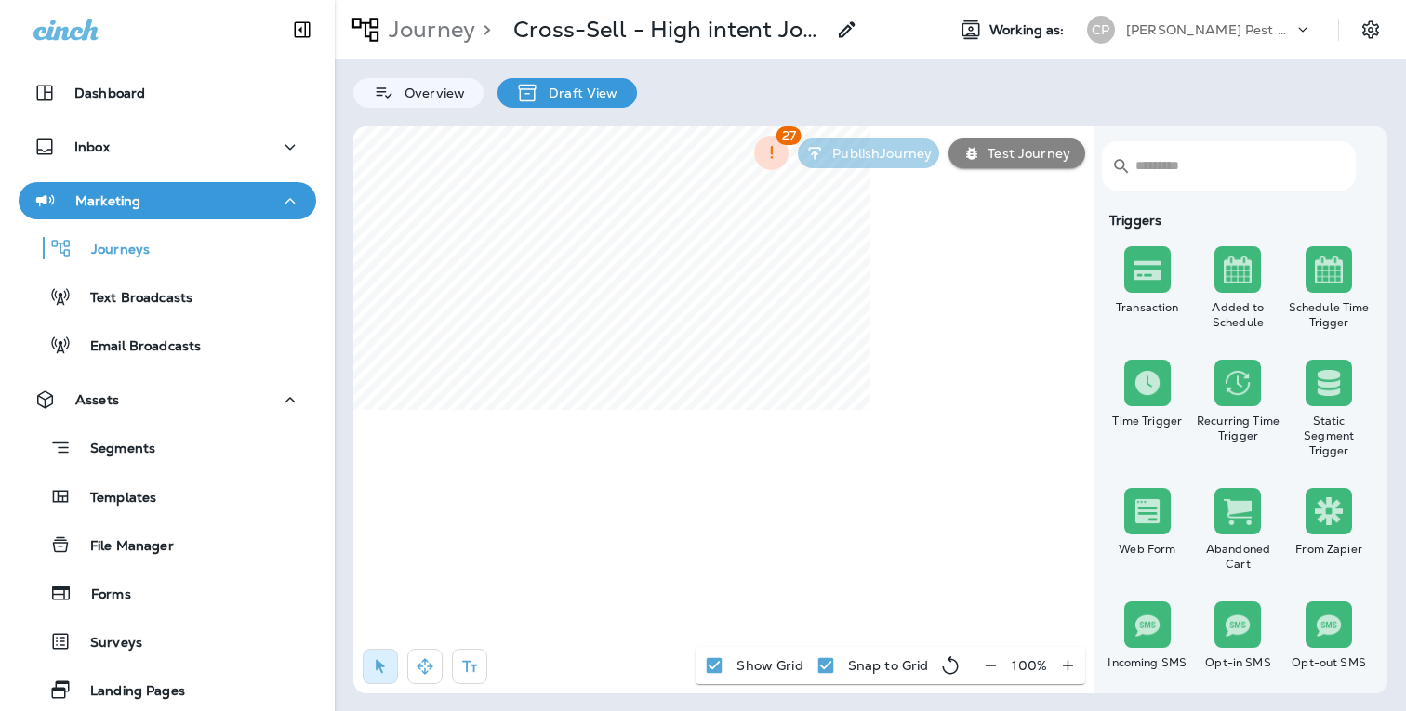
click at [995, 666] on icon "button" at bounding box center [991, 665] width 10 height 1
click at [995, 666] on icon "button" at bounding box center [997, 665] width 10 height 1
click at [995, 666] on icon "button" at bounding box center [998, 665] width 20 height 19
click at [995, 666] on icon "button" at bounding box center [997, 665] width 10 height 1
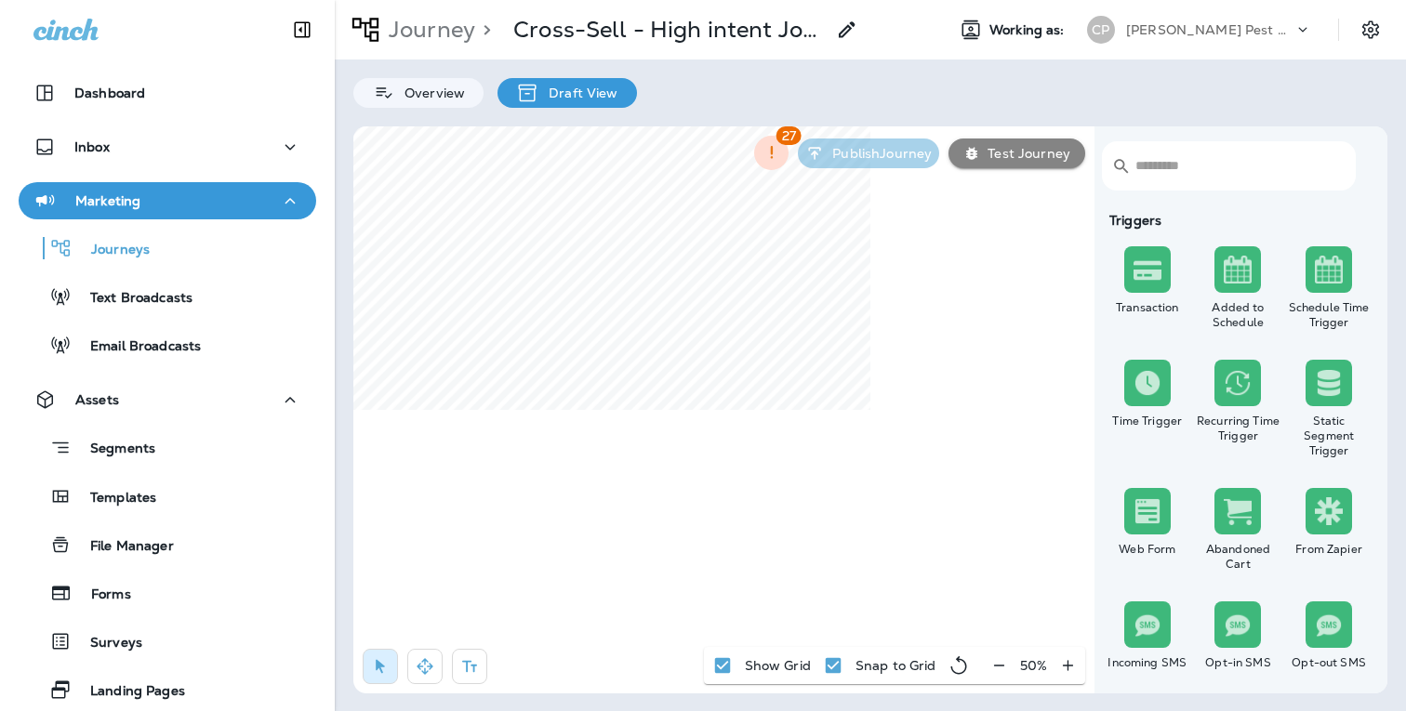
click at [995, 666] on div "50 %" at bounding box center [1033, 665] width 103 height 37
click at [132, 292] on p "Text Broadcasts" at bounding box center [132, 299] width 121 height 18
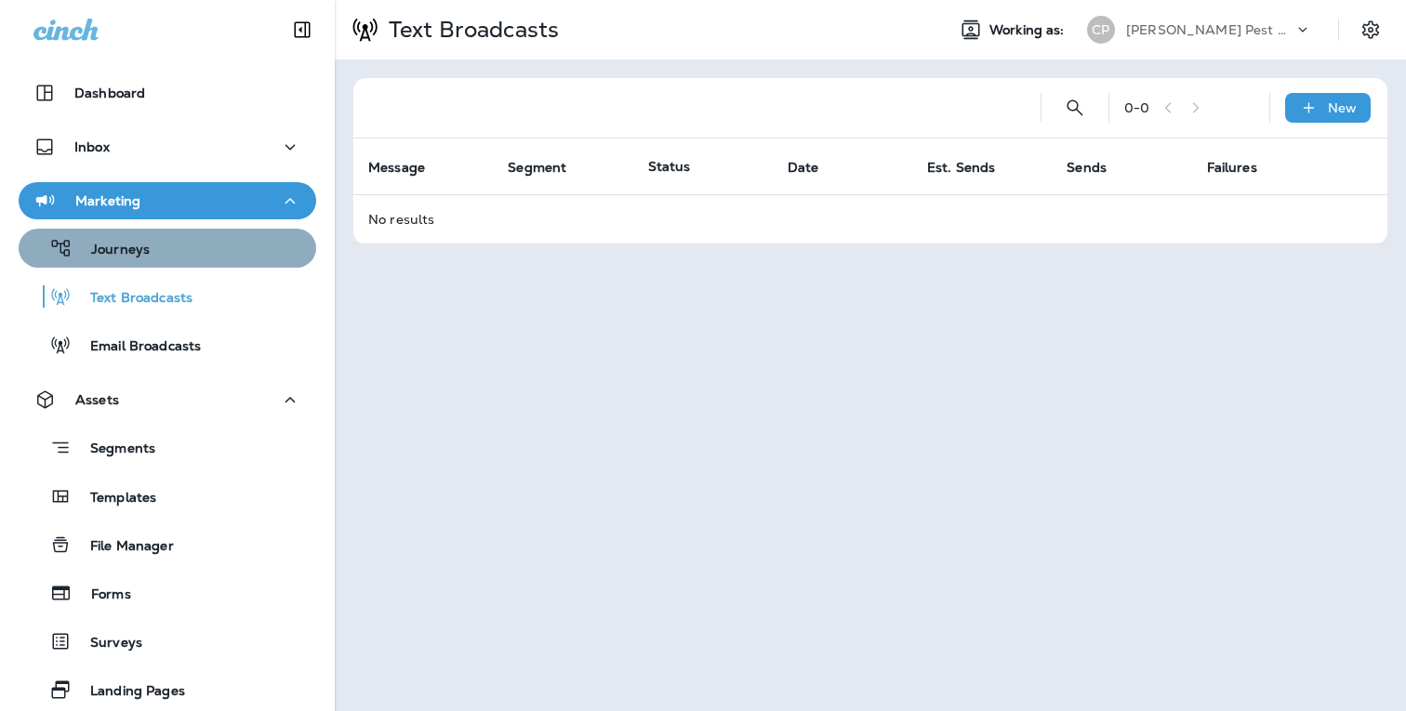
click at [125, 245] on p "Journeys" at bounding box center [111, 251] width 77 height 18
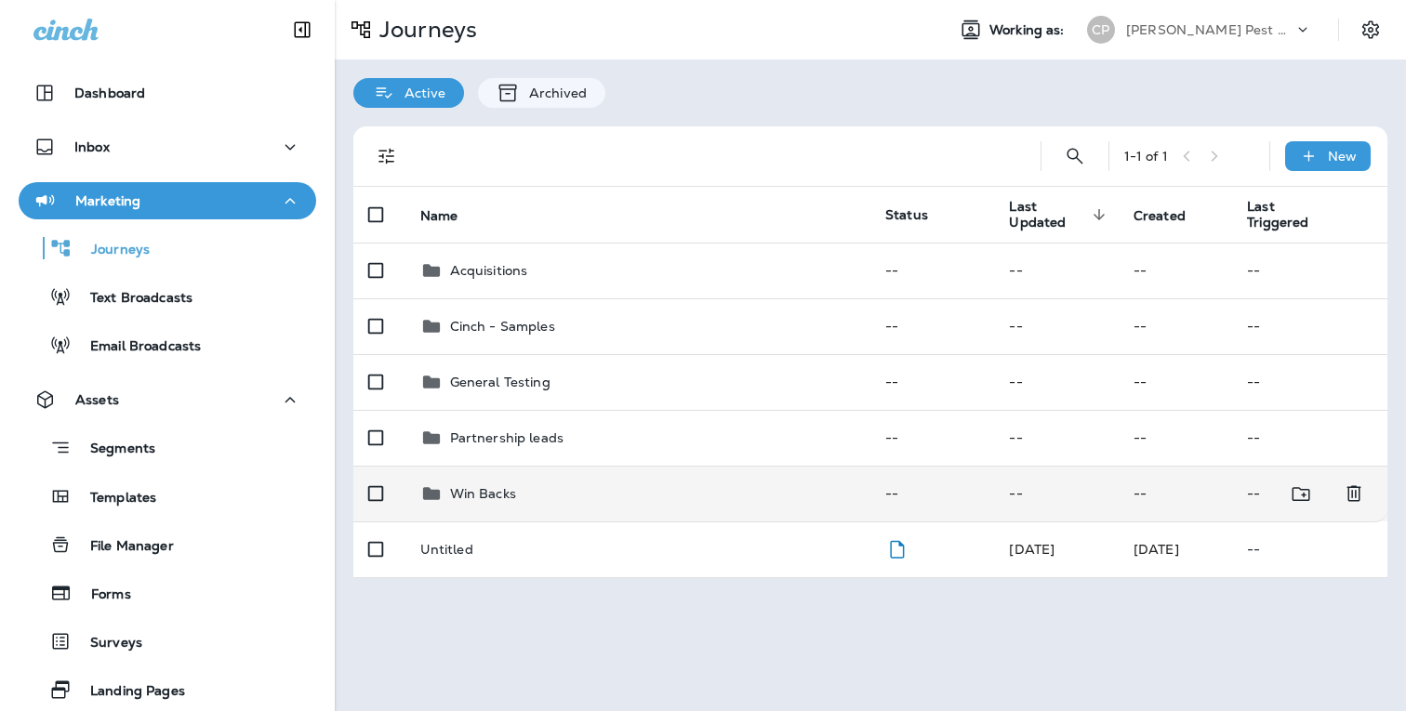
click at [490, 490] on p "Win Backs" at bounding box center [483, 493] width 66 height 15
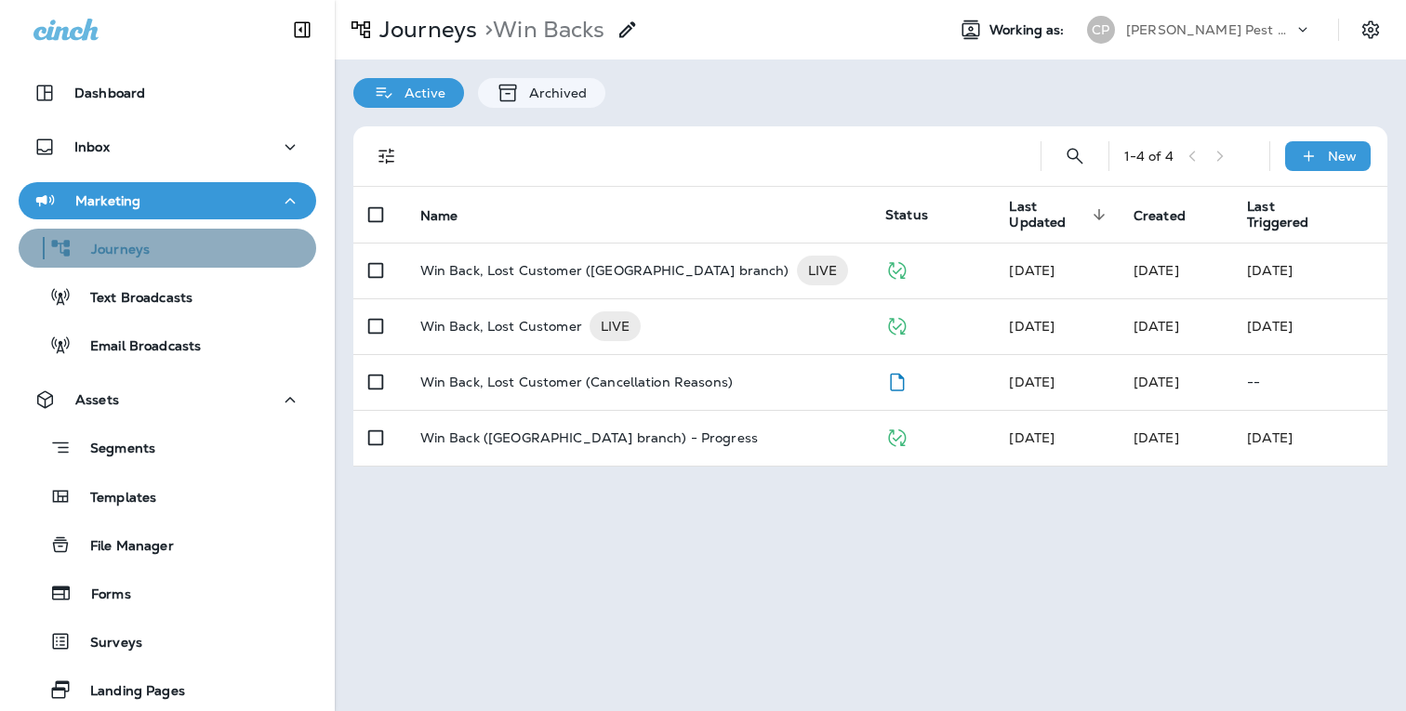
click at [137, 251] on p "Journeys" at bounding box center [111, 251] width 77 height 18
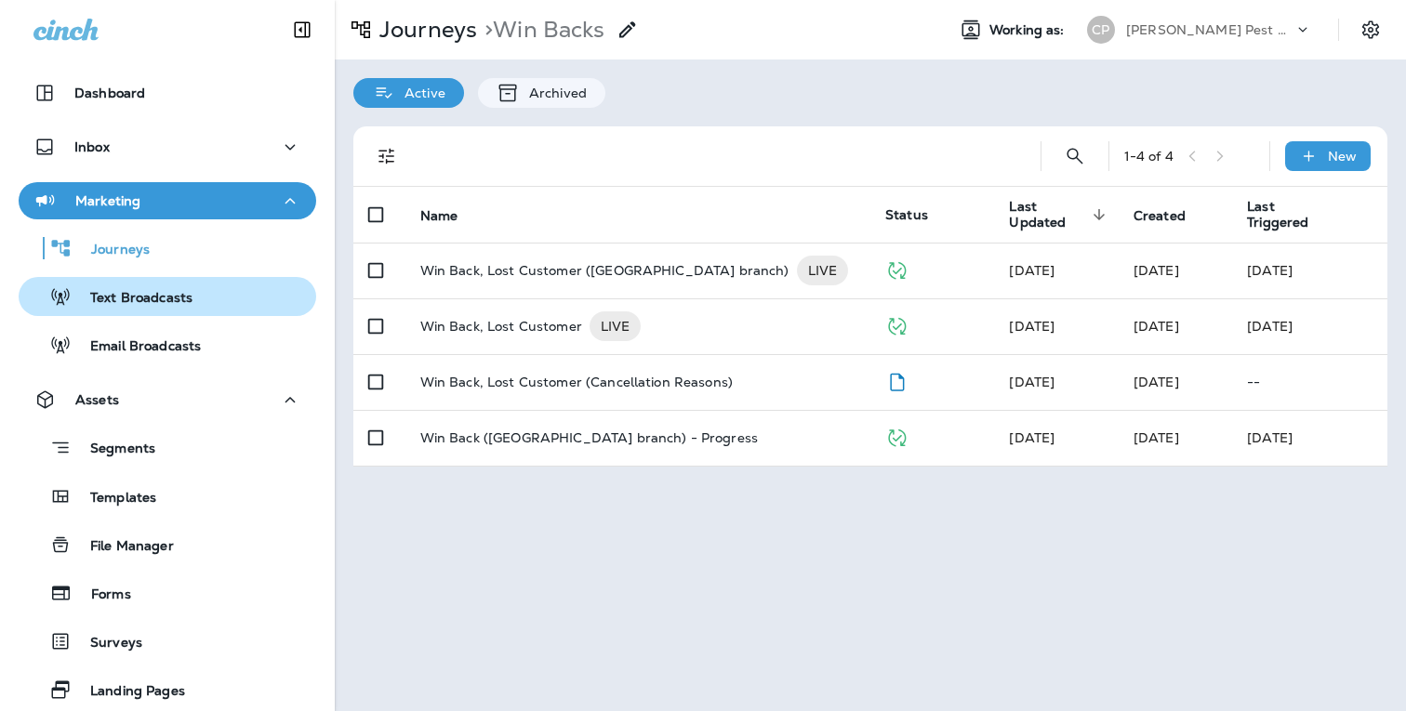
click at [140, 296] on p "Text Broadcasts" at bounding box center [132, 299] width 121 height 18
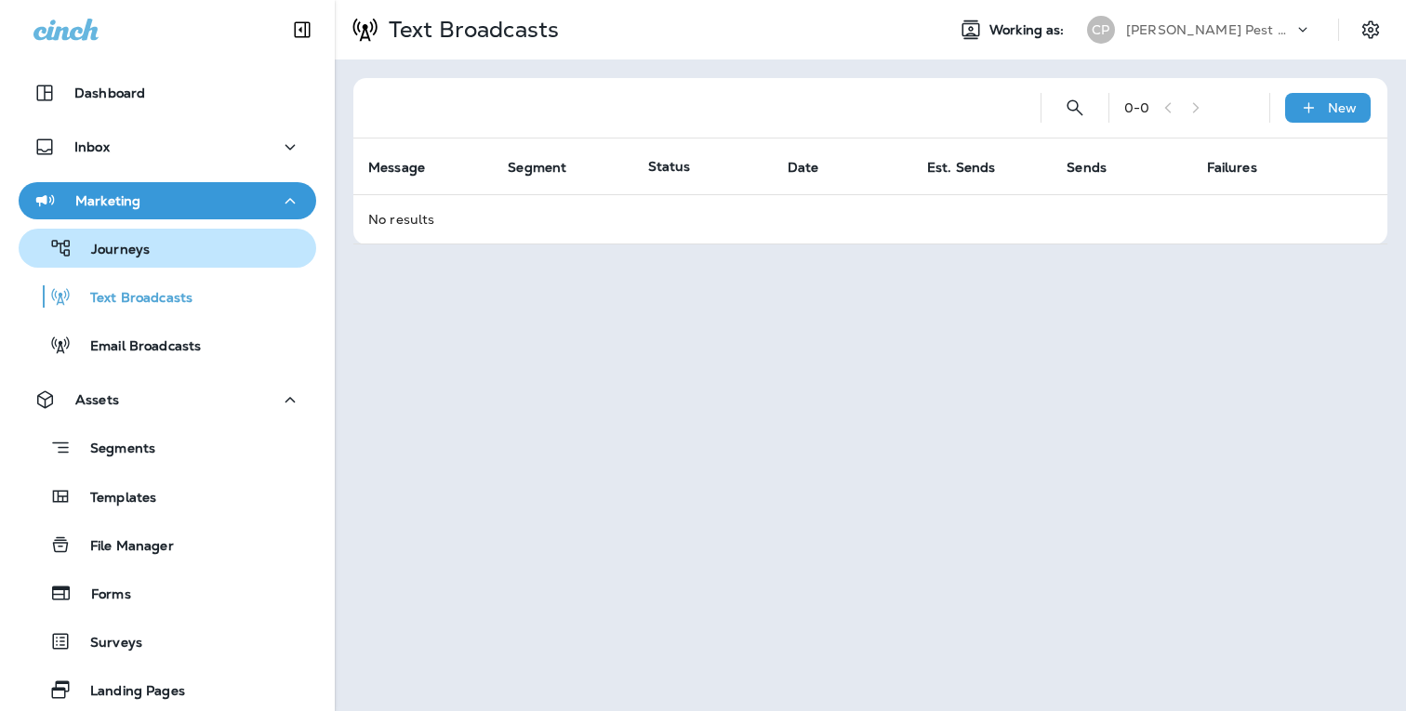
click at [127, 253] on p "Journeys" at bounding box center [111, 251] width 77 height 18
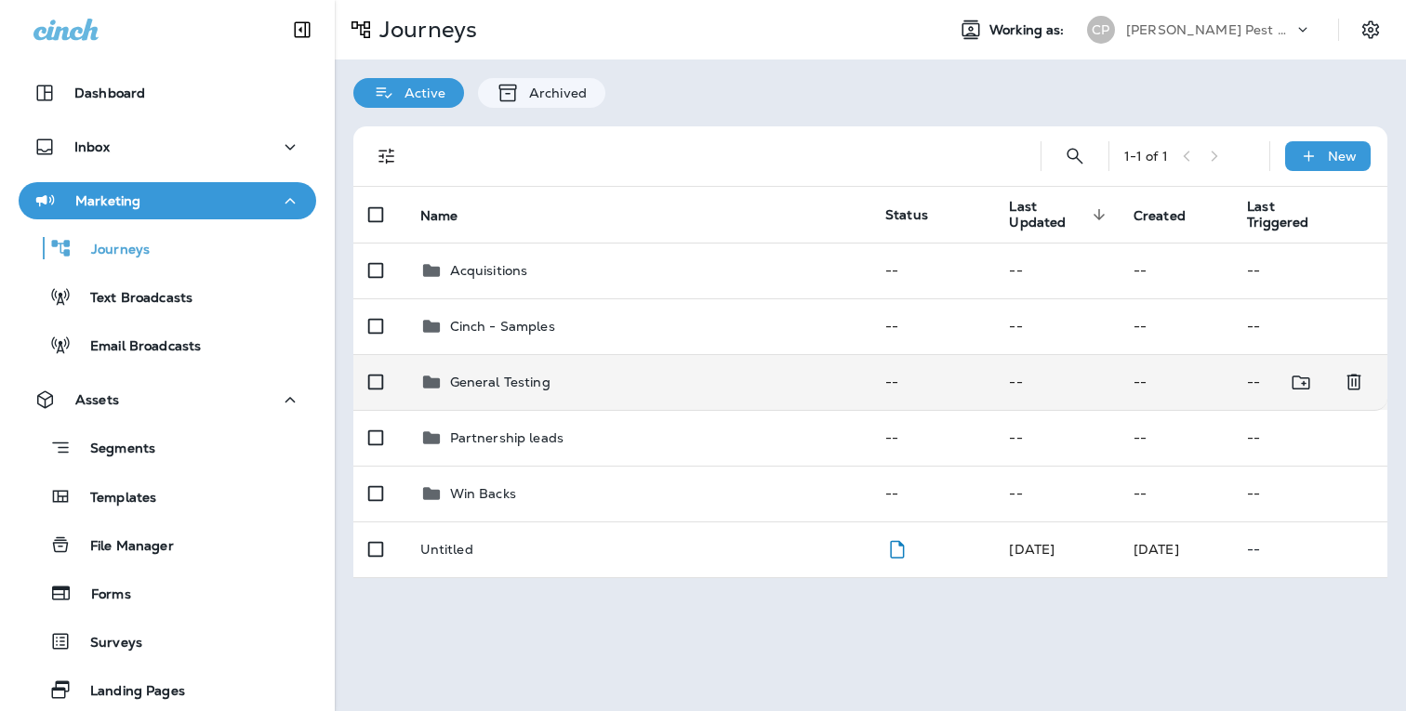
click at [472, 387] on p "General Testing" at bounding box center [500, 382] width 100 height 15
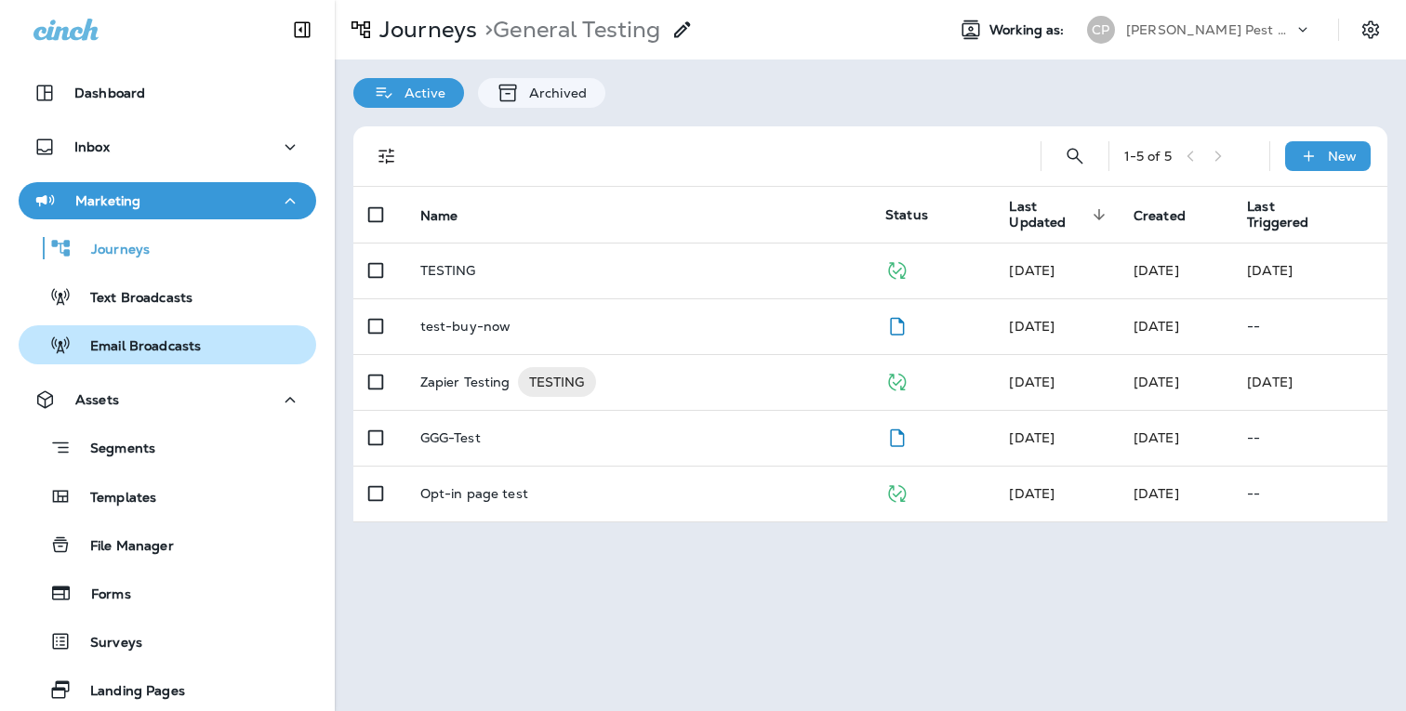
click at [196, 346] on p "Email Broadcasts" at bounding box center [136, 347] width 129 height 18
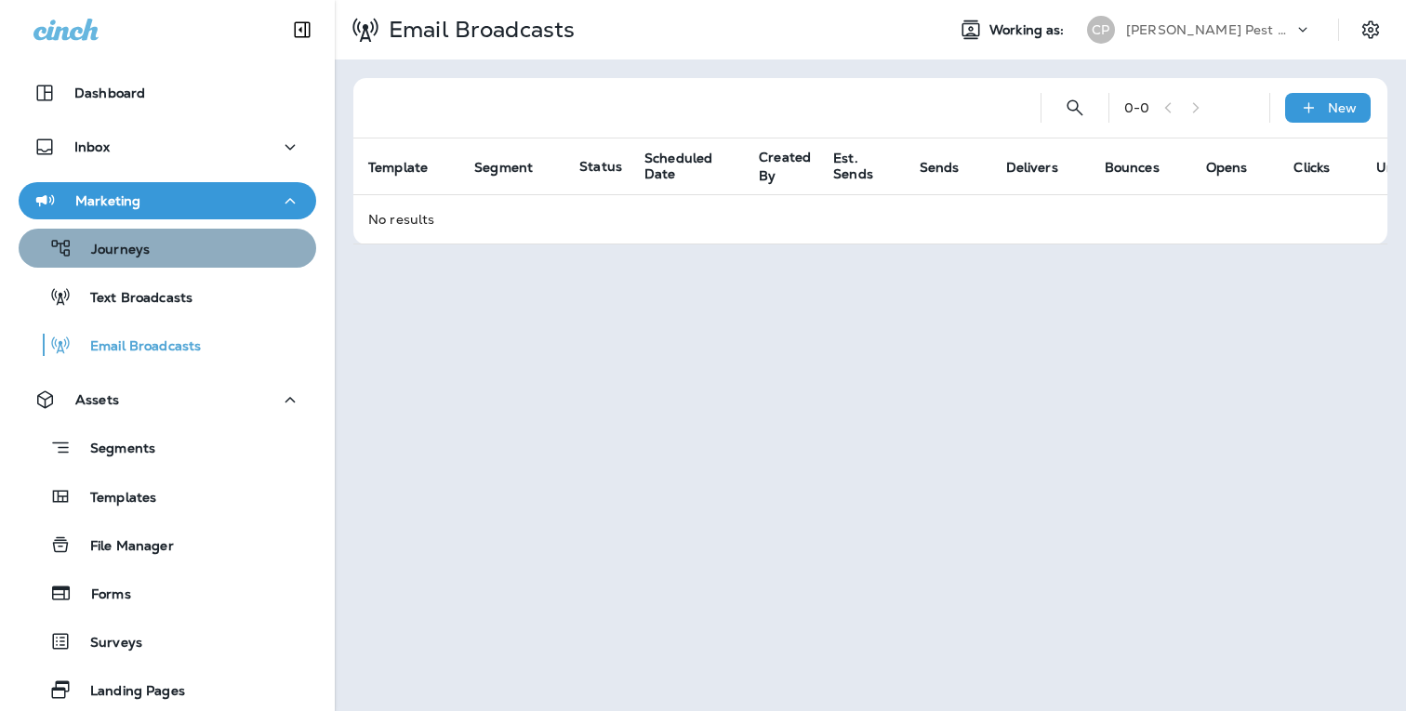
click at [137, 250] on p "Journeys" at bounding box center [111, 251] width 77 height 18
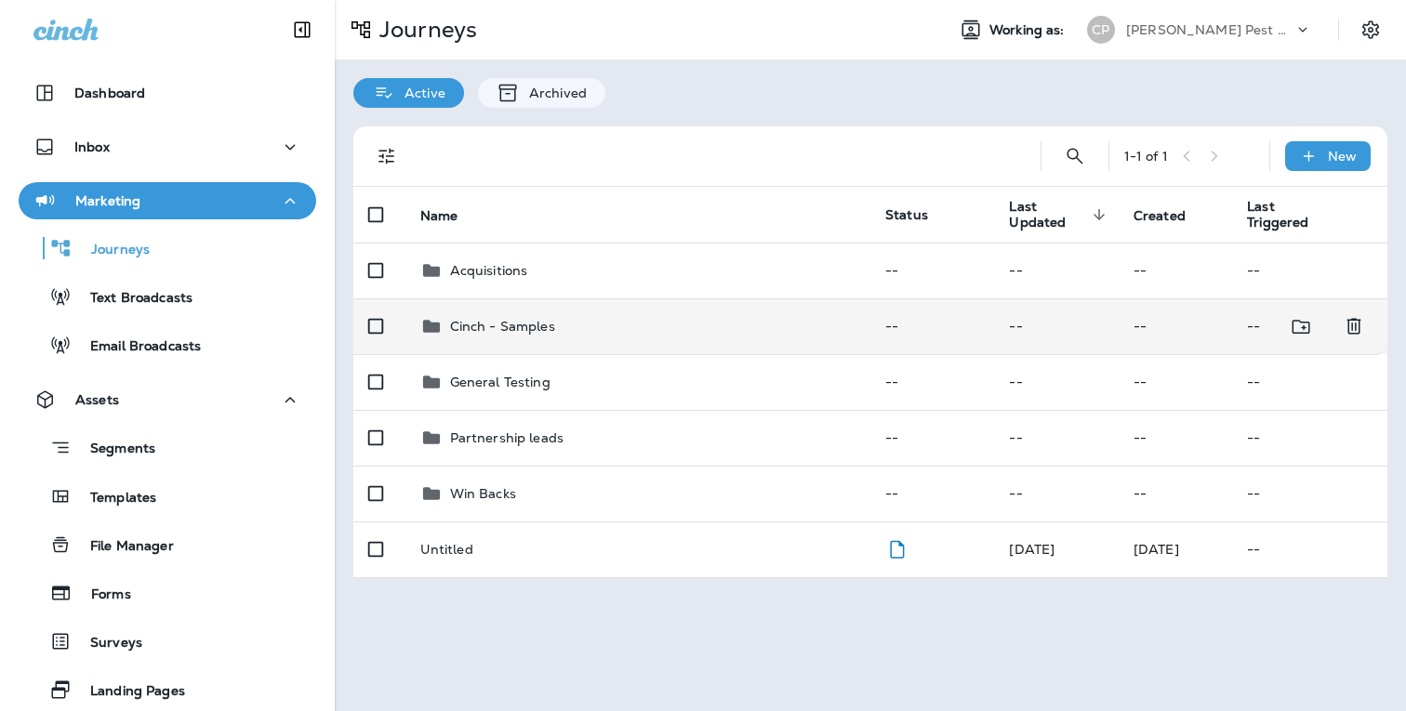
click at [546, 330] on p "Cinch - Samples" at bounding box center [502, 326] width 105 height 15
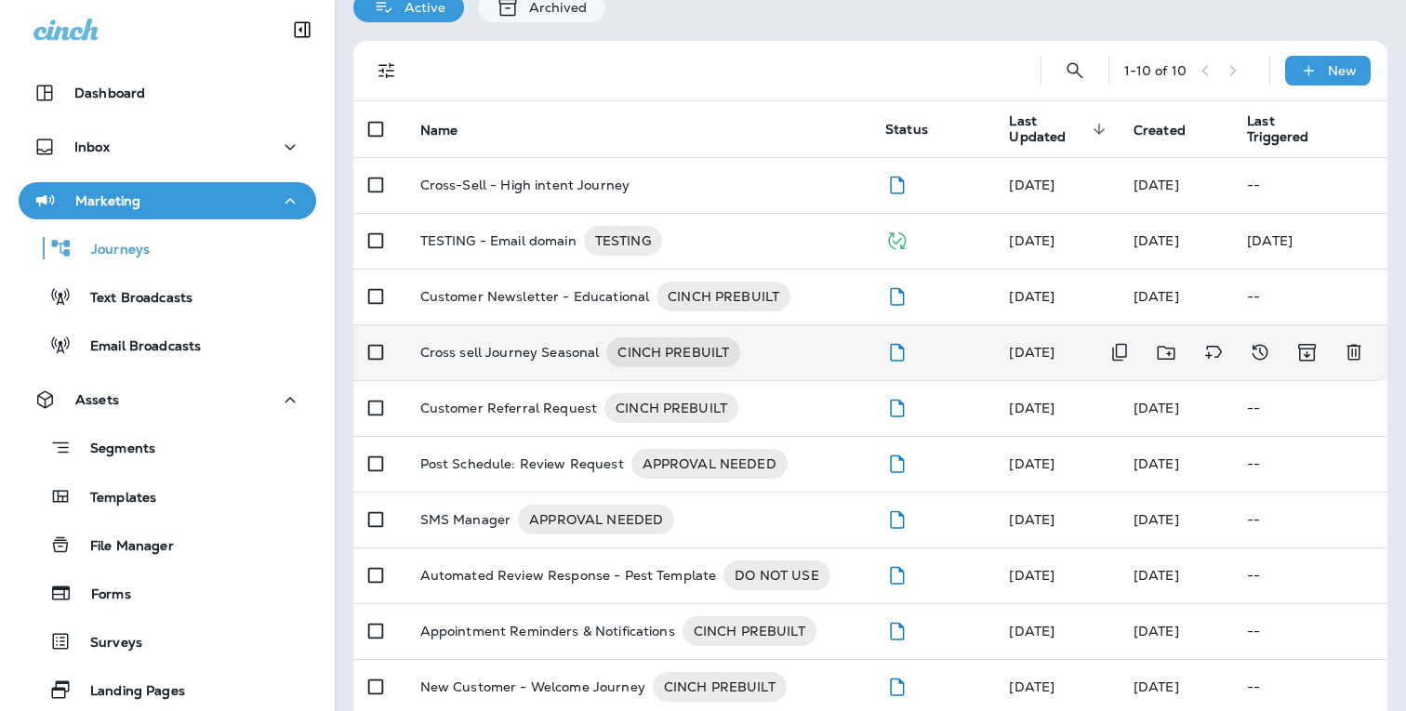
scroll to position [95, 0]
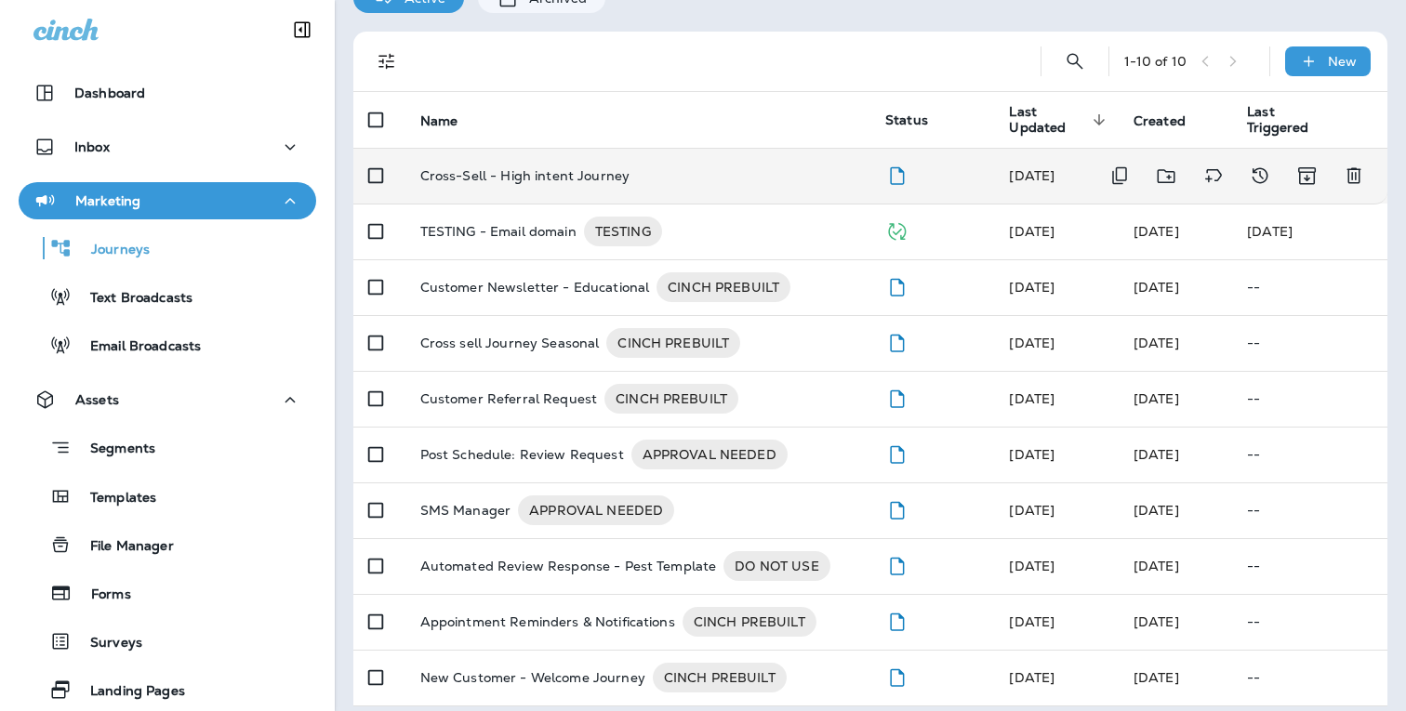
click at [696, 182] on div "Cross-Sell - High intent Journey" at bounding box center [637, 175] width 435 height 15
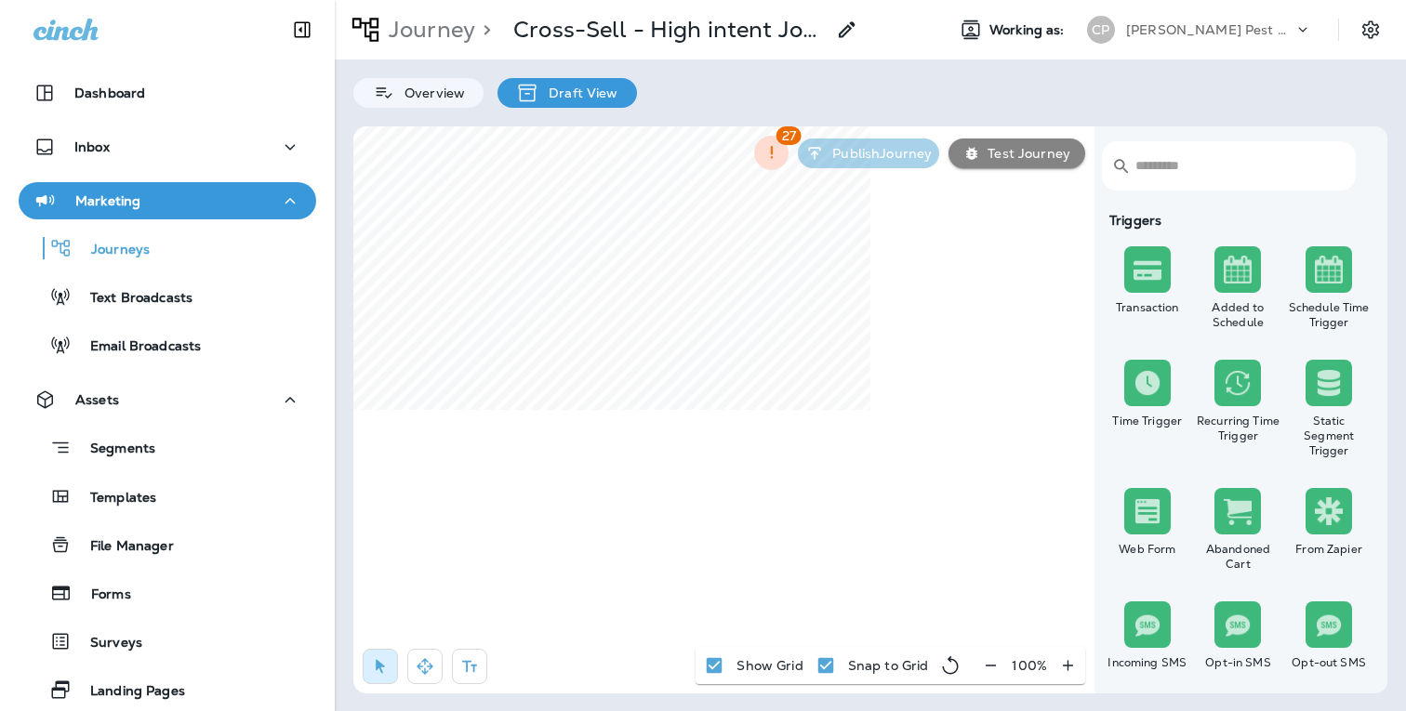
click at [989, 662] on icon "button" at bounding box center [991, 665] width 20 height 19
click at [989, 662] on icon "button" at bounding box center [998, 665] width 20 height 19
click at [989, 662] on button "button" at bounding box center [998, 665] width 34 height 33
click at [989, 662] on icon "button" at bounding box center [998, 665] width 20 height 19
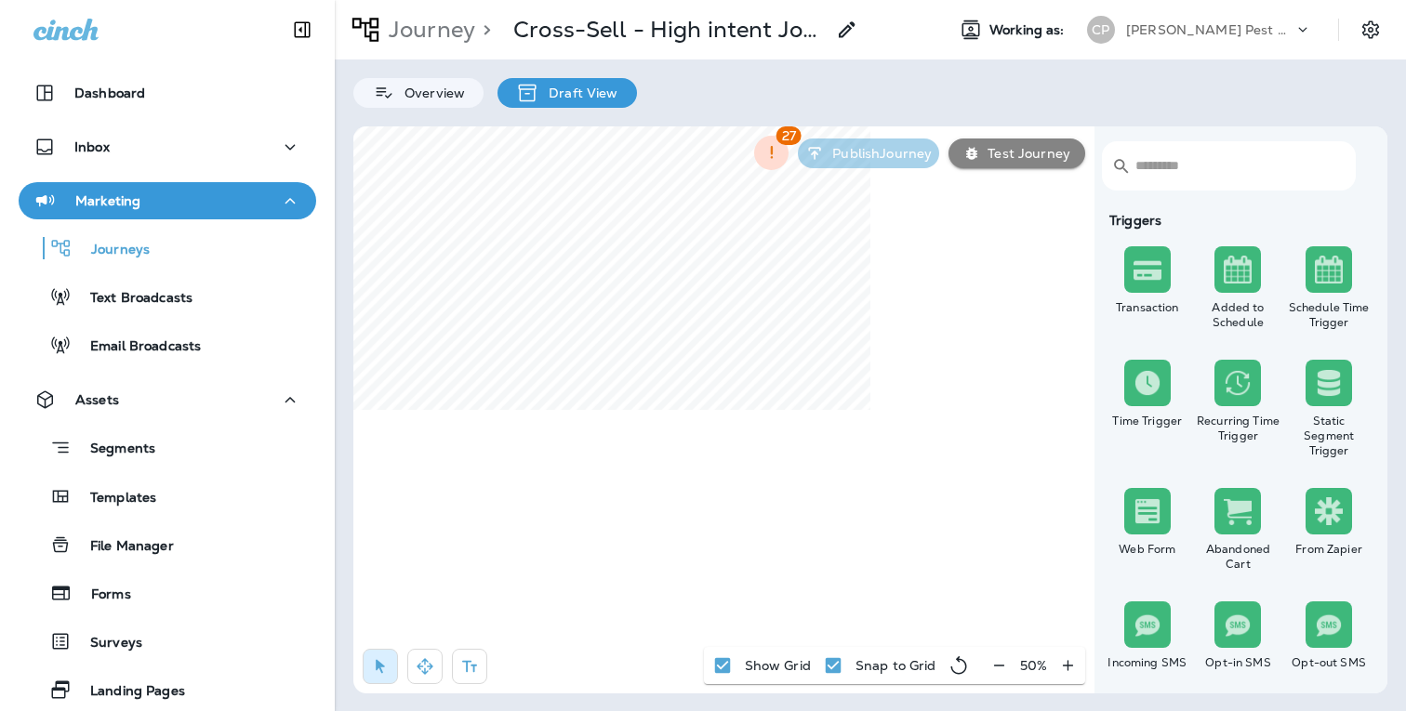
click at [989, 662] on div "50 %" at bounding box center [1033, 665] width 103 height 37
click at [999, 676] on div "50 %" at bounding box center [1033, 665] width 103 height 37
click at [1001, 662] on div "50 %" at bounding box center [1033, 665] width 103 height 37
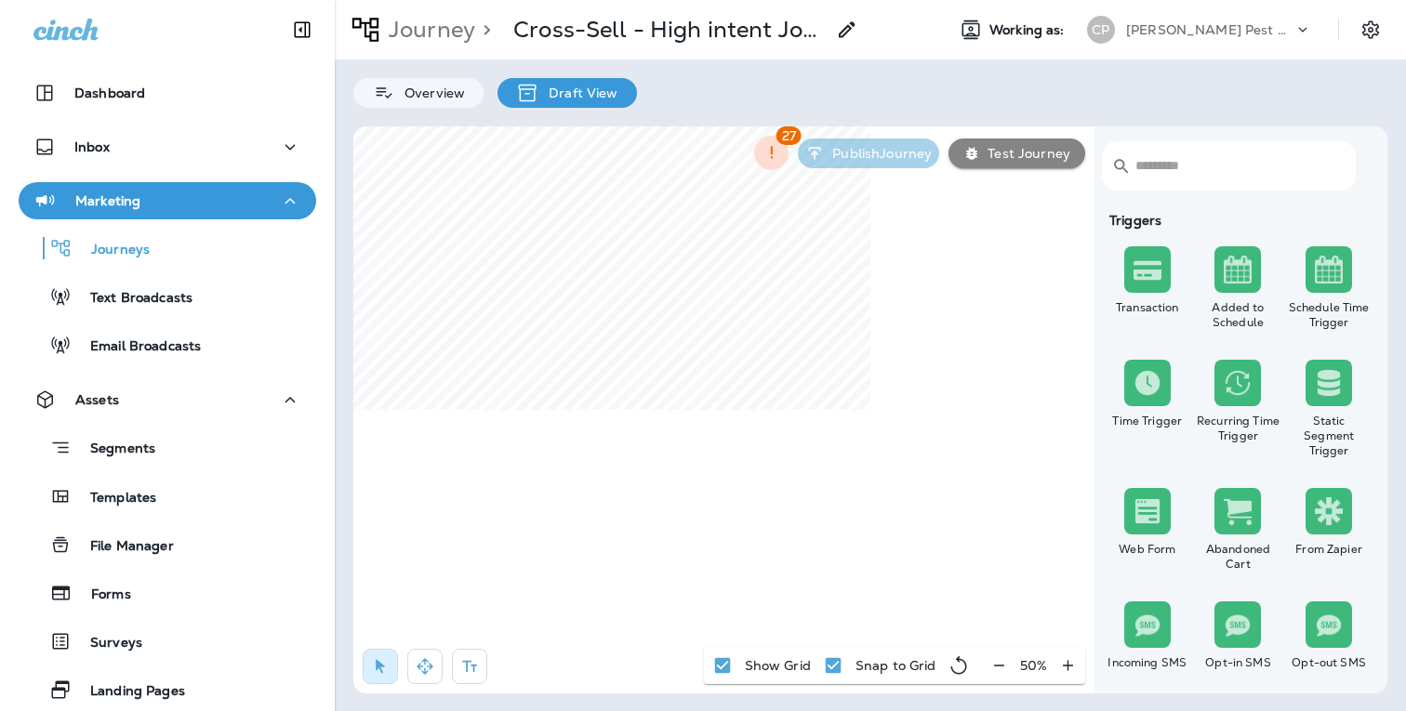
click at [1001, 662] on div "50 %" at bounding box center [1033, 665] width 103 height 37
click at [430, 663] on icon "button" at bounding box center [425, 666] width 19 height 19
click at [661, 2] on div "Journey > Cross-Sell - High intent Journey Working as: [PERSON_NAME] Pest Contr…" at bounding box center [870, 355] width 1071 height 711
click at [784, 52] on div "Journey > Cross-Sell - High intent Journey Working as: [PERSON_NAME] Pest Contr…" at bounding box center [870, 355] width 1071 height 711
click at [968, 660] on div "​ ​ Triggers Transaction Added to Schedule Schedule Time Trigger Time Trigger R…" at bounding box center [870, 409] width 1034 height 567
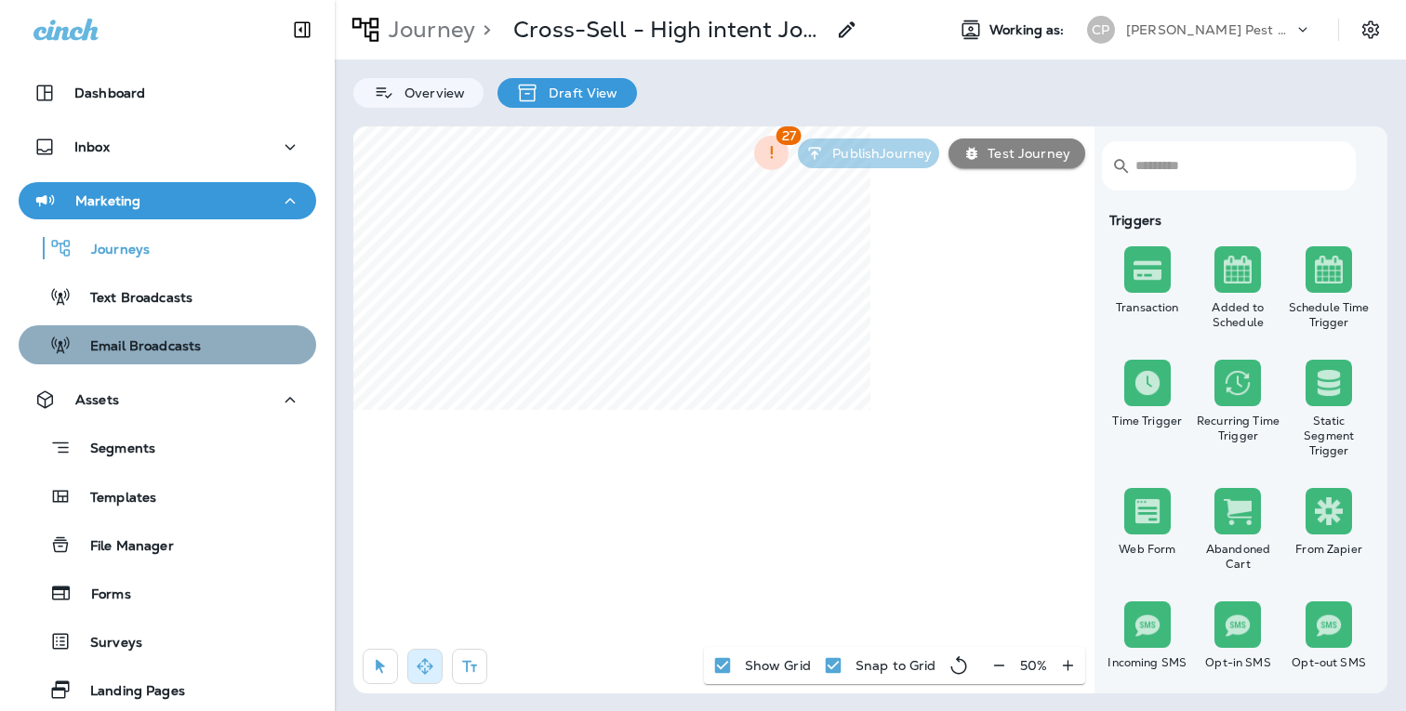
click at [143, 337] on div "Email Broadcasts" at bounding box center [113, 345] width 175 height 28
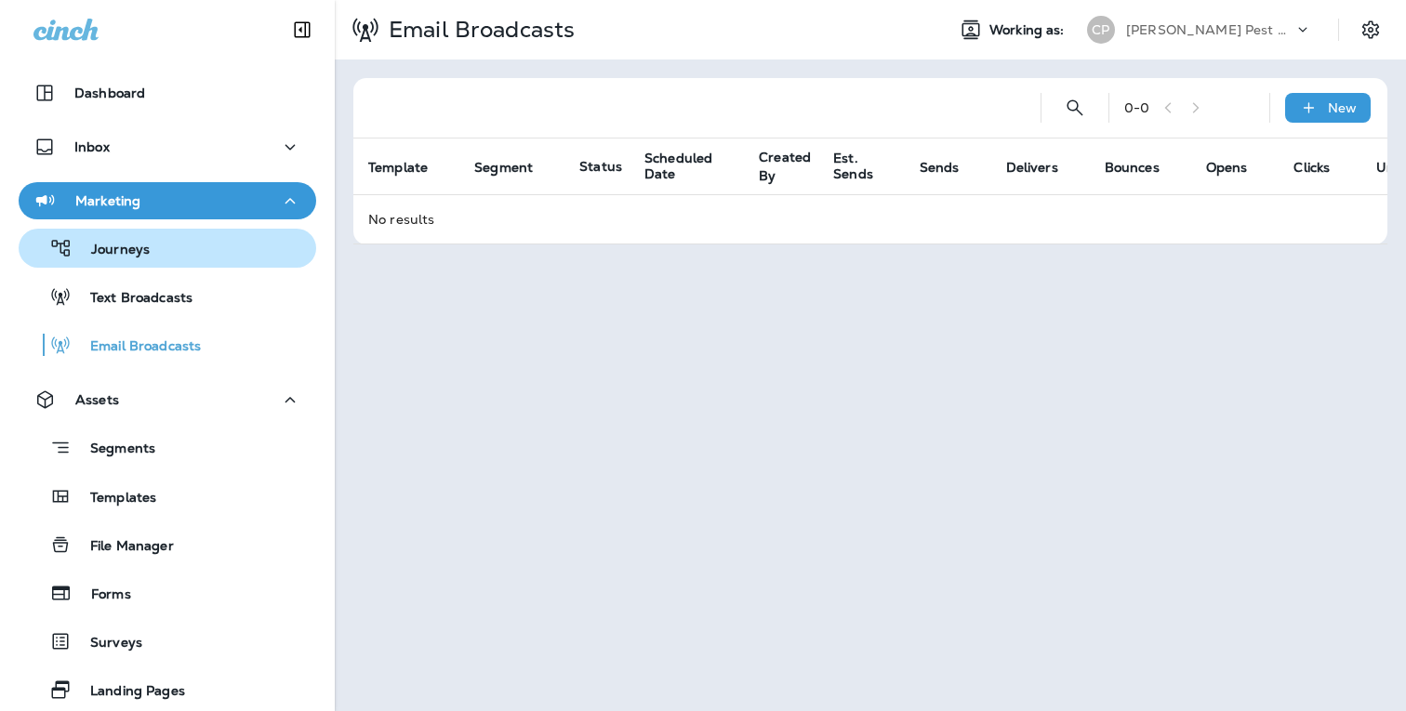
click at [126, 251] on p "Journeys" at bounding box center [111, 251] width 77 height 18
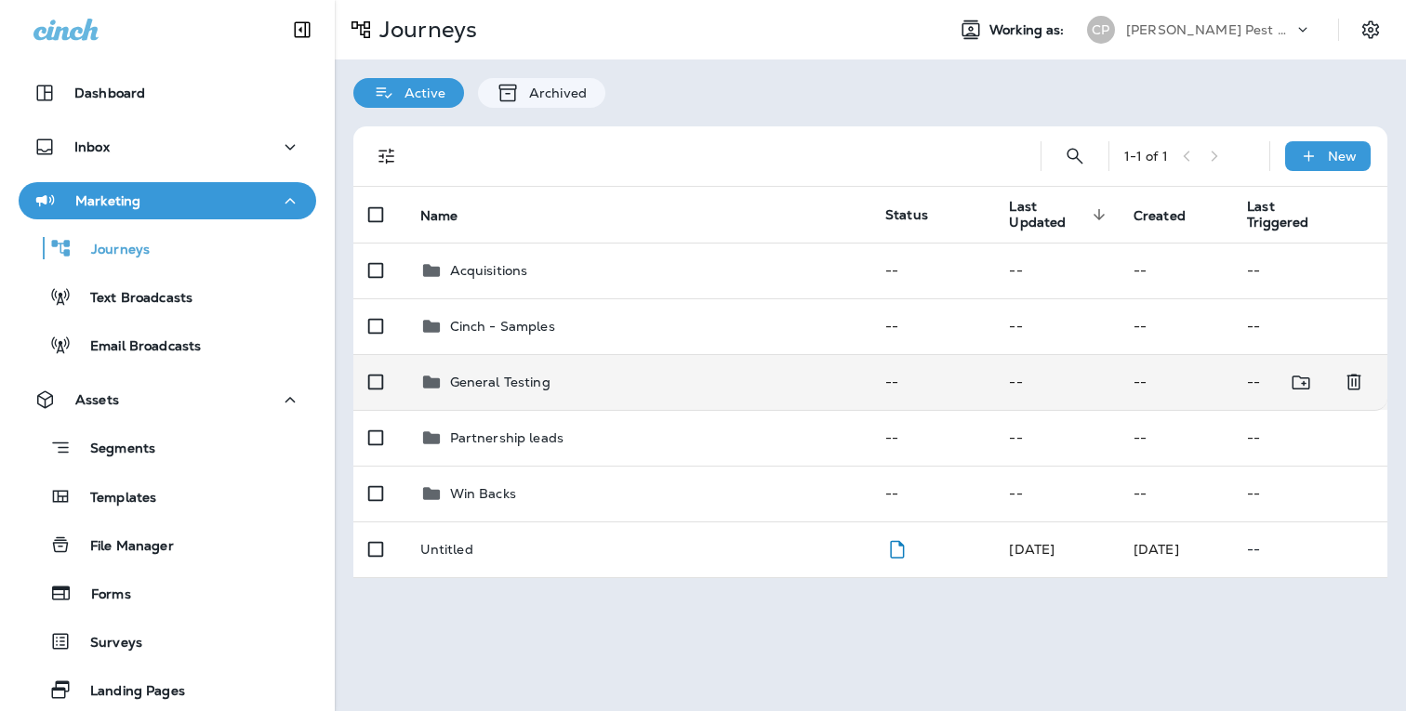
click at [528, 388] on p "General Testing" at bounding box center [500, 382] width 100 height 15
